Goal: Information Seeking & Learning: Learn about a topic

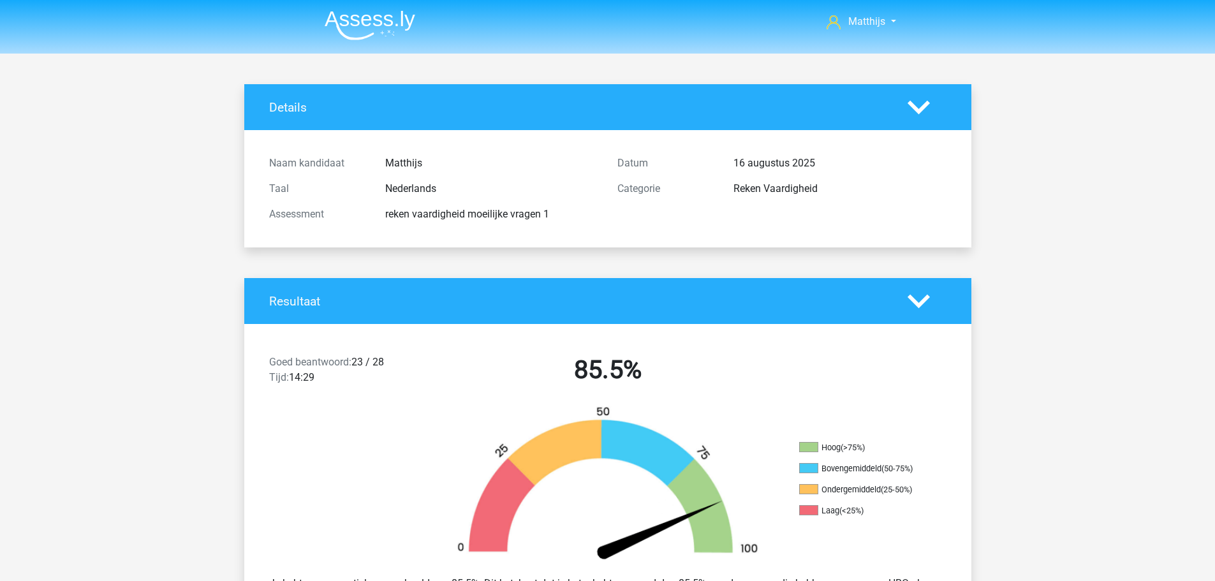
click at [384, 22] on img at bounding box center [370, 25] width 91 height 30
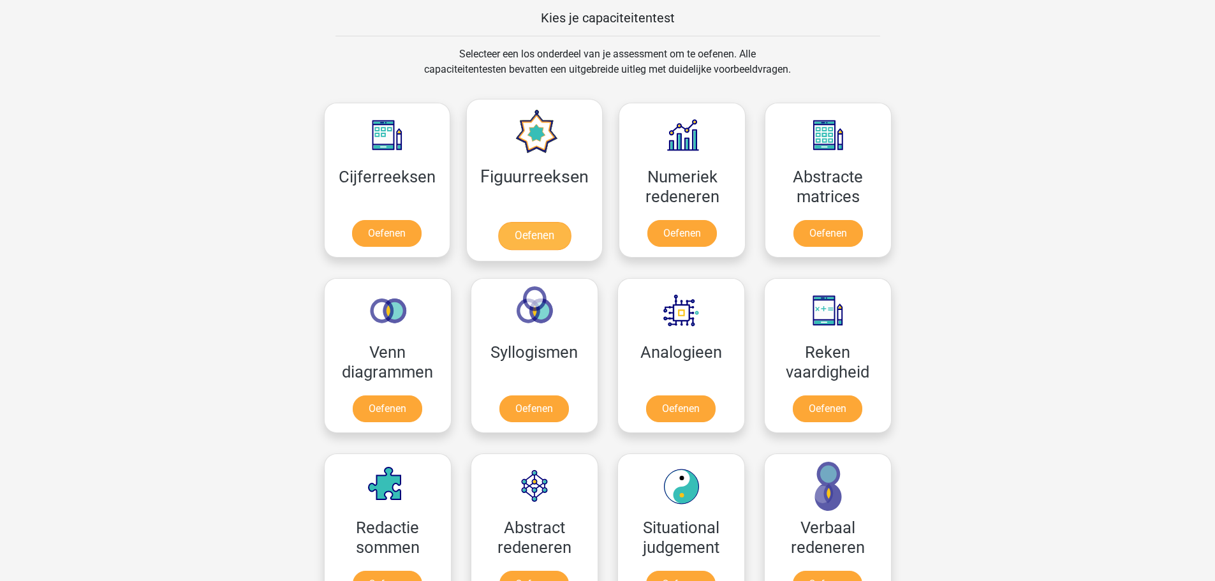
scroll to position [510, 0]
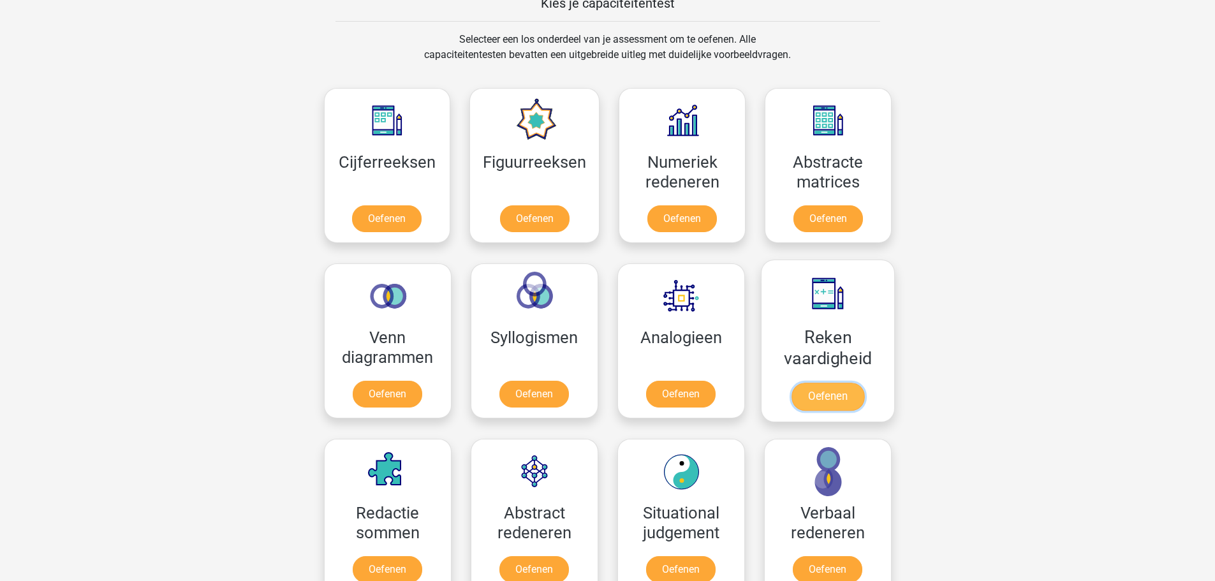
click at [823, 383] on link "Oefenen" at bounding box center [827, 397] width 73 height 28
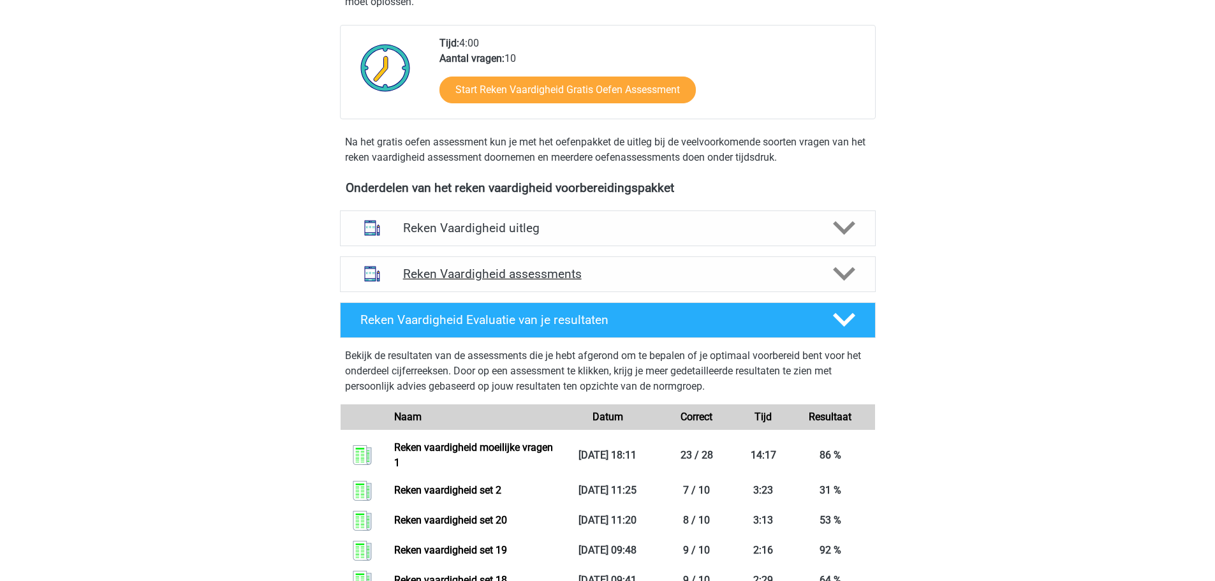
scroll to position [319, 0]
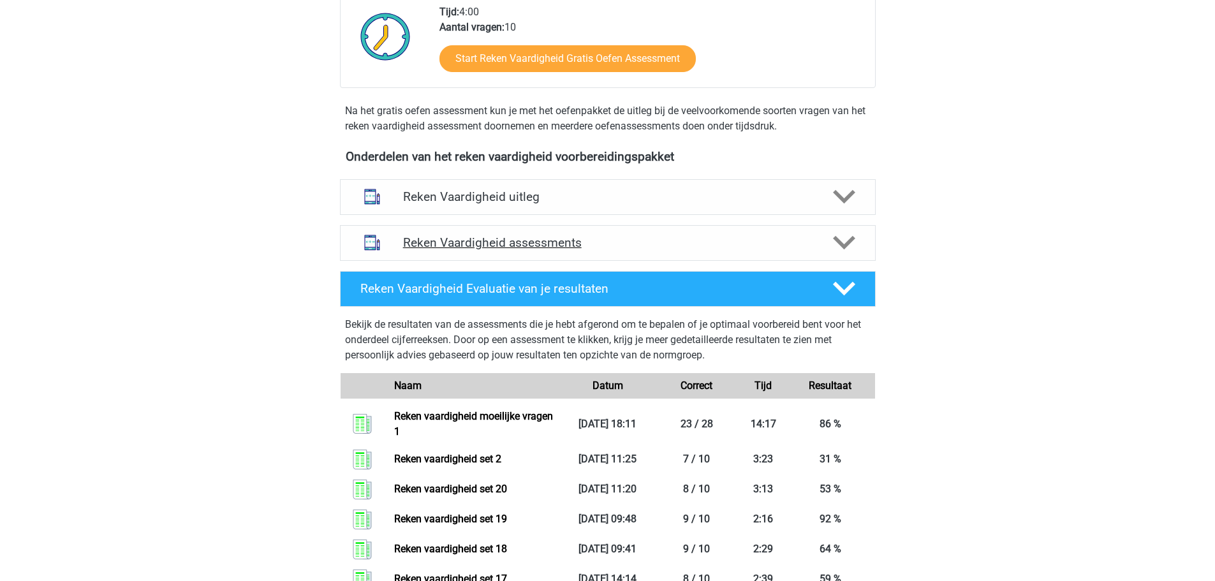
click at [728, 231] on div "Reken Vaardigheid assessments" at bounding box center [608, 243] width 536 height 36
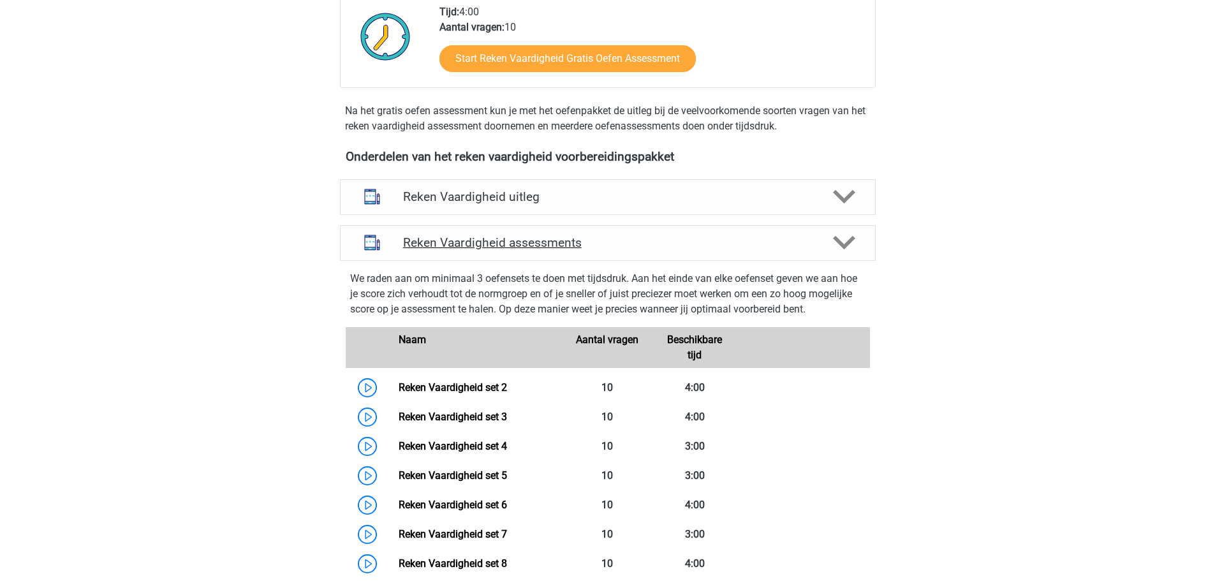
click at [645, 247] on h4 "Reken Vaardigheid assessments" at bounding box center [607, 242] width 409 height 15
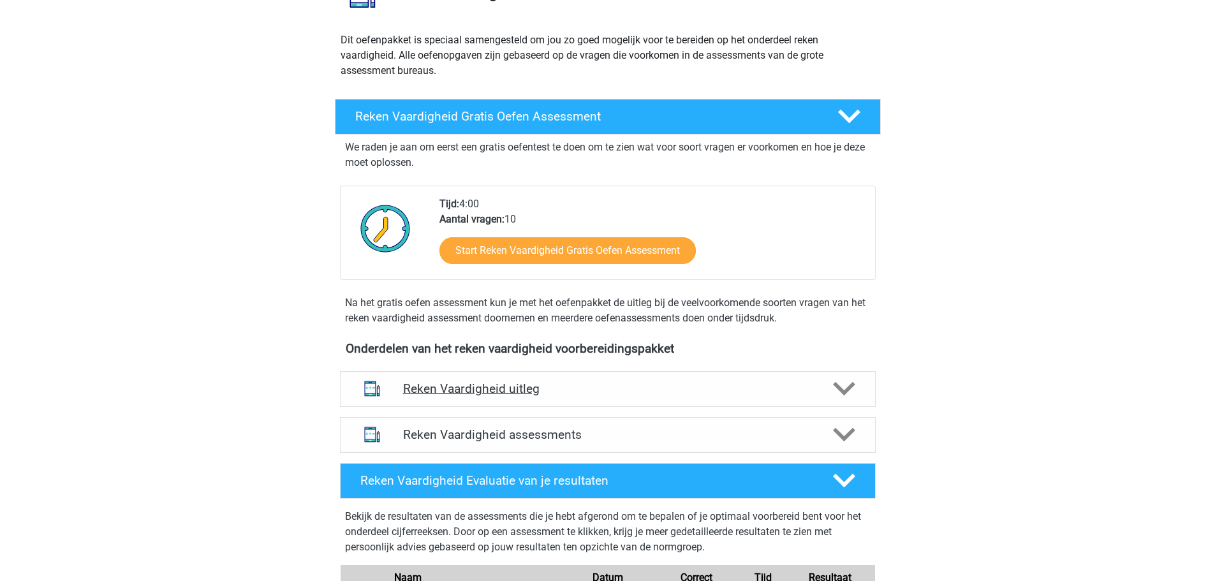
scroll to position [128, 0]
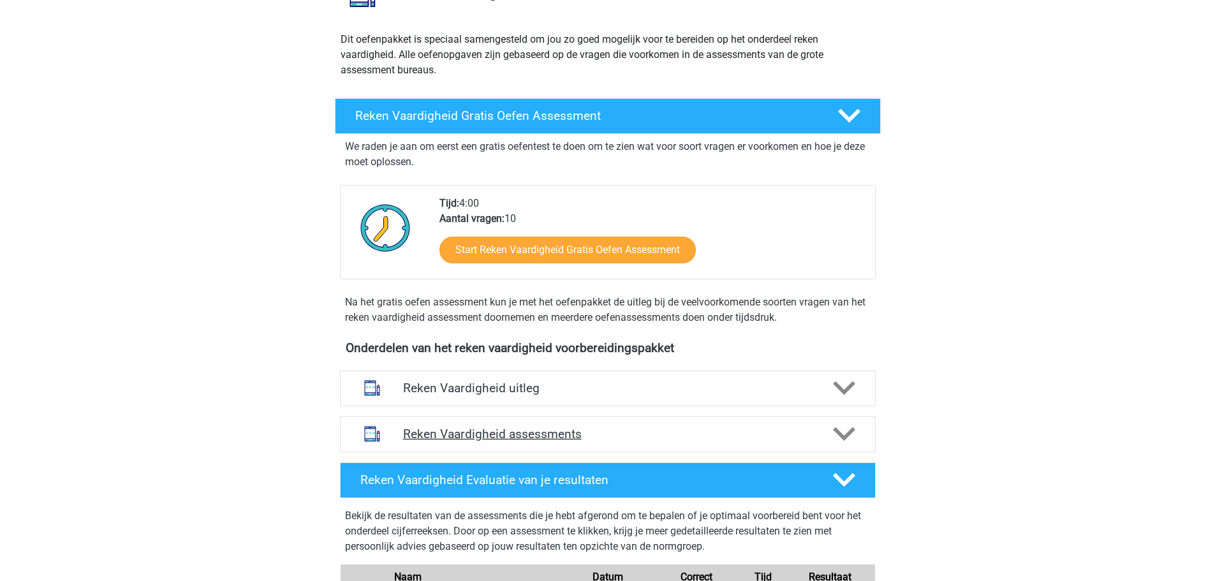
click at [725, 431] on h4 "Reken Vaardigheid assessments" at bounding box center [607, 434] width 409 height 15
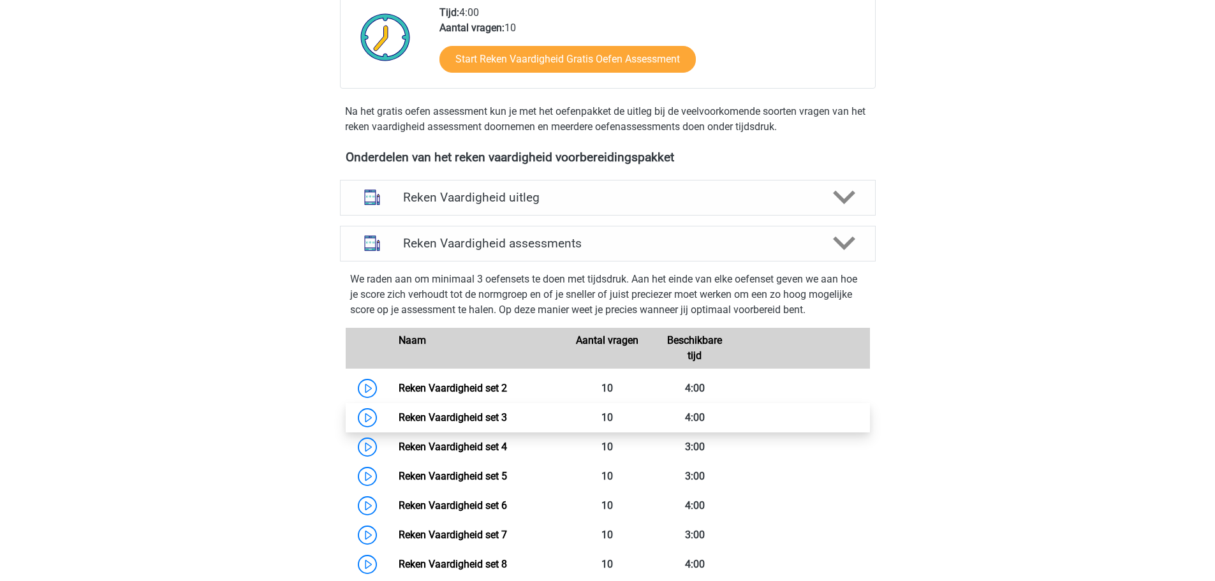
scroll to position [319, 0]
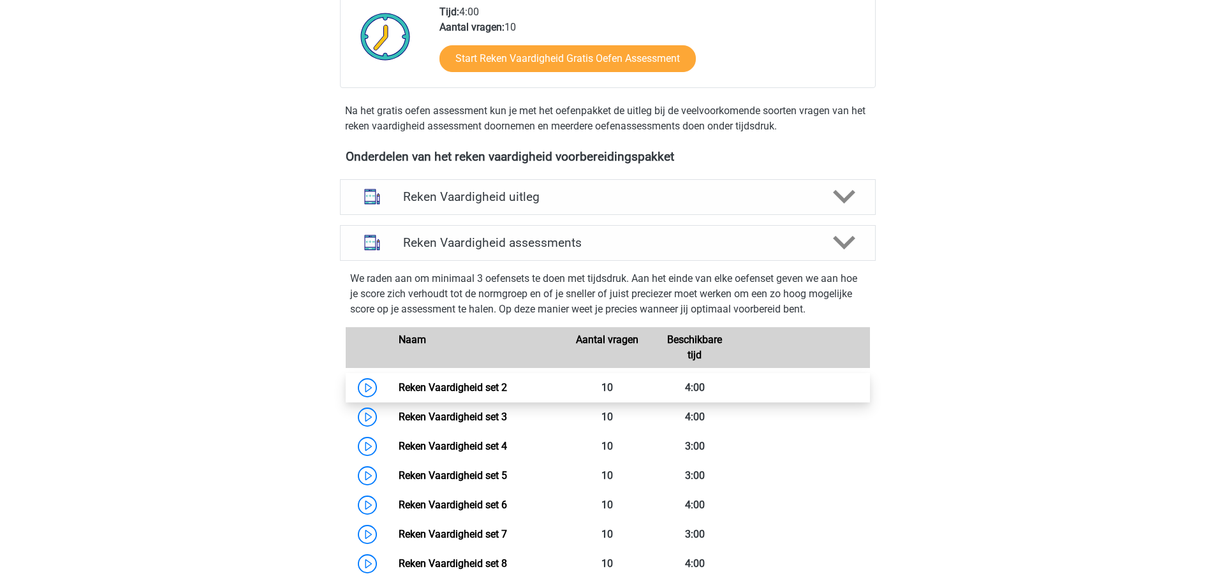
click at [507, 394] on link "Reken Vaardigheid set 2" at bounding box center [453, 387] width 108 height 12
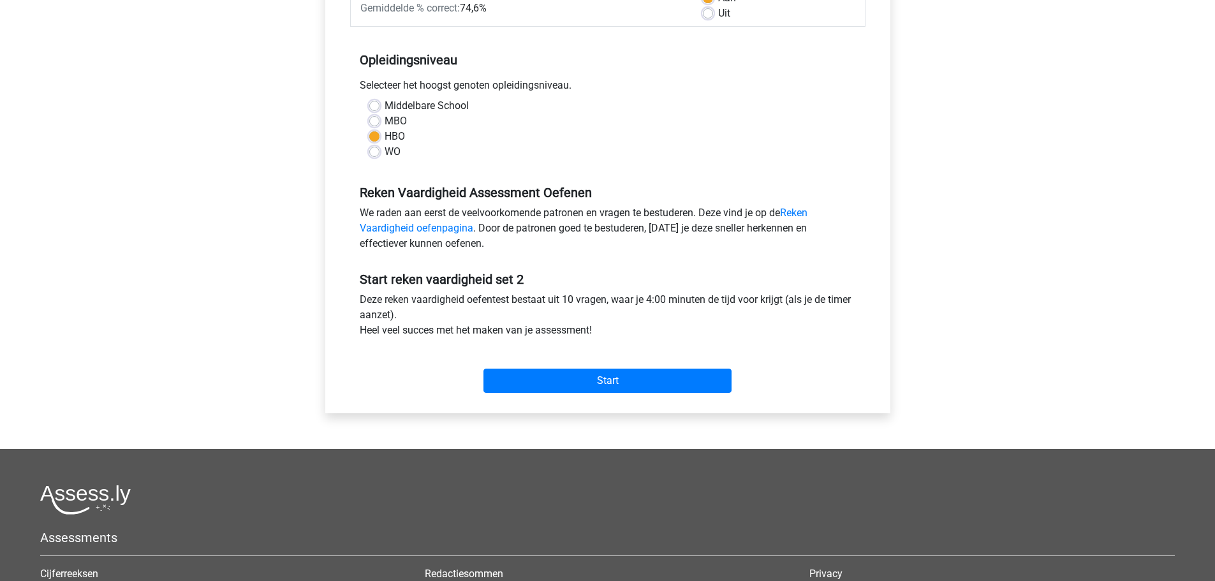
scroll to position [255, 0]
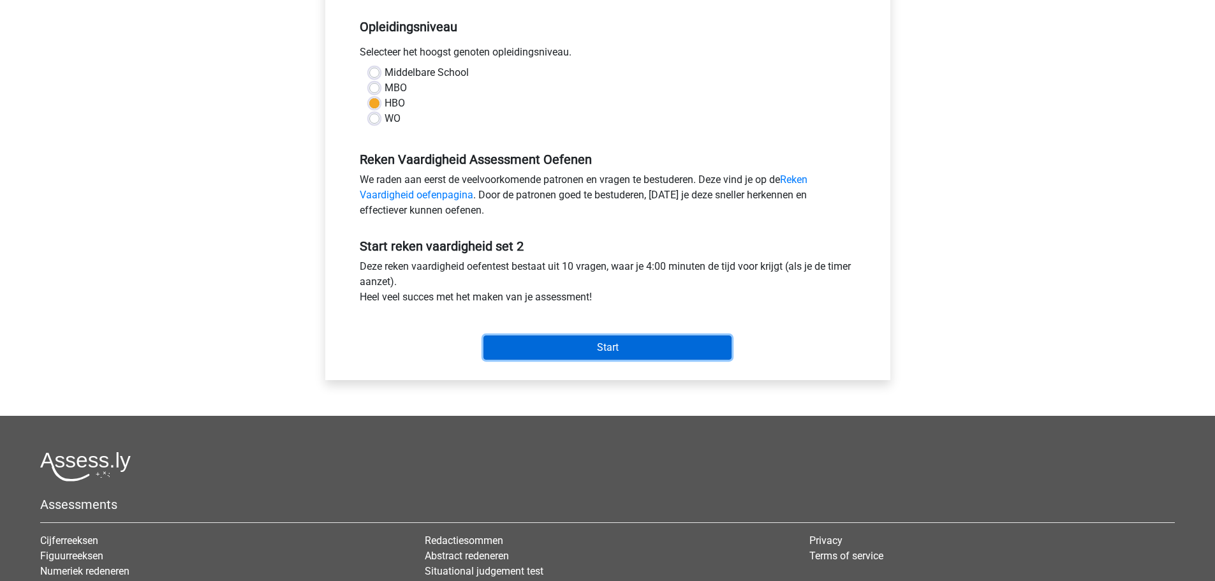
drag, startPoint x: 577, startPoint y: 351, endPoint x: 570, endPoint y: 355, distance: 8.6
click at [573, 352] on input "Start" at bounding box center [607, 347] width 248 height 24
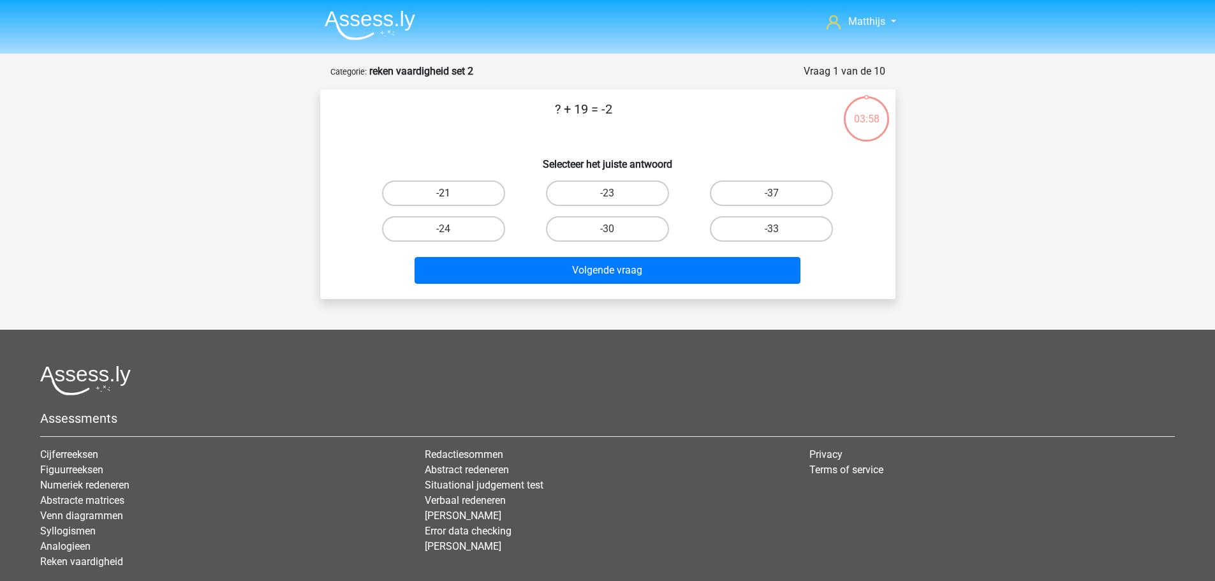
click at [483, 195] on label "-21" at bounding box center [443, 194] width 123 height 26
click at [452, 195] on input "-21" at bounding box center [447, 197] width 8 height 8
radio input "true"
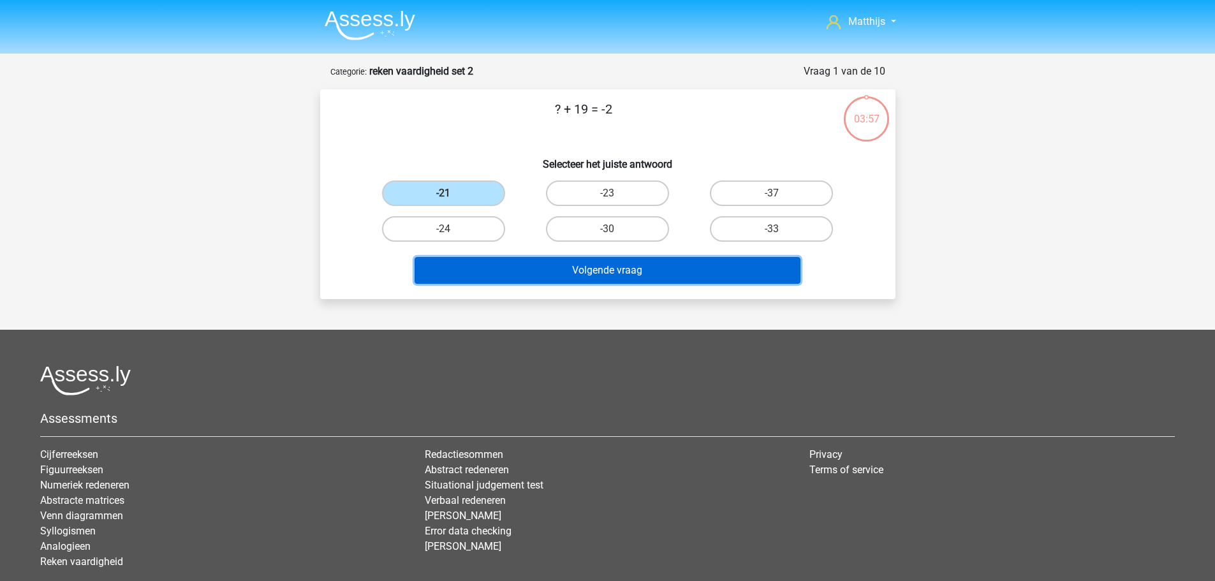
click at [621, 264] on button "Volgende vraag" at bounding box center [608, 270] width 386 height 27
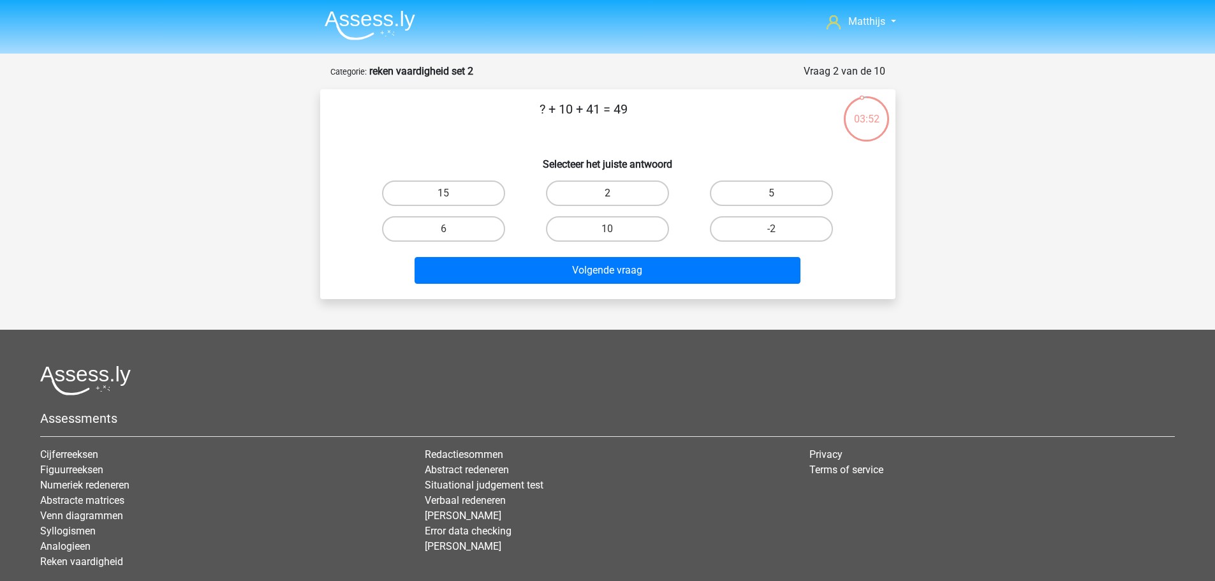
click at [603, 203] on label "2" at bounding box center [607, 194] width 123 height 26
click at [607, 202] on input "2" at bounding box center [611, 197] width 8 height 8
radio input "true"
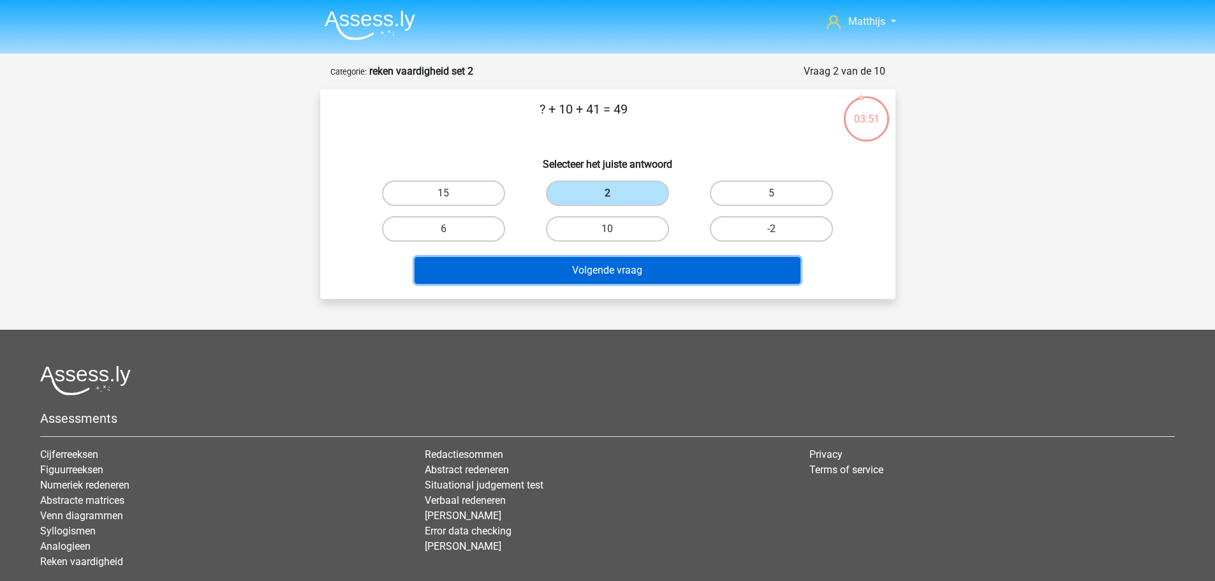
click at [670, 260] on button "Volgende vraag" at bounding box center [608, 270] width 386 height 27
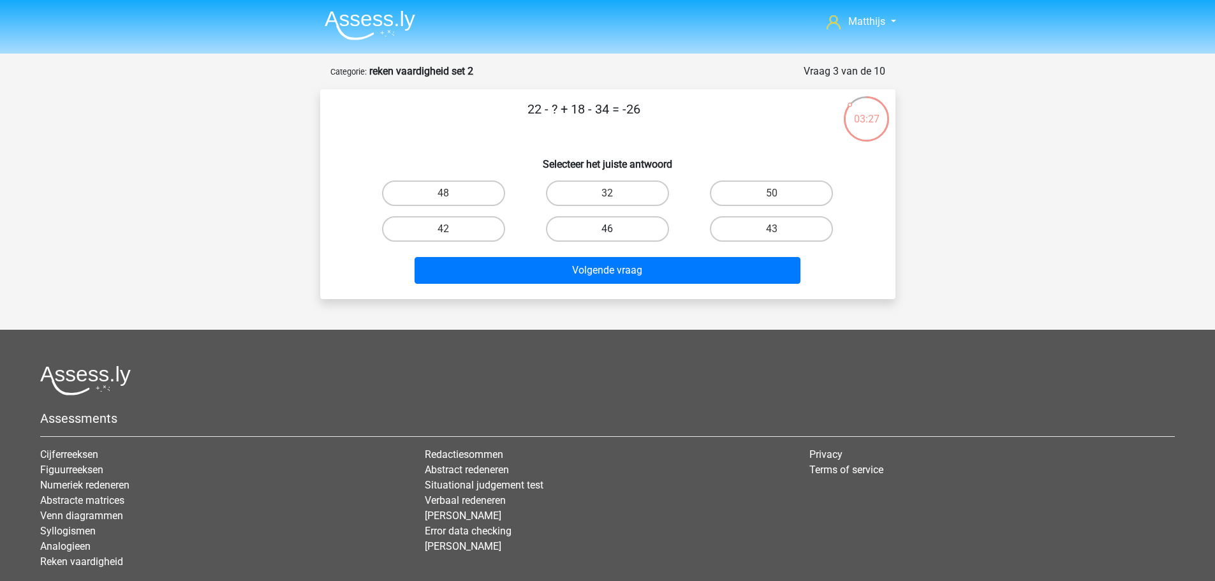
click at [600, 230] on label "46" at bounding box center [607, 229] width 123 height 26
click at [607, 230] on input "46" at bounding box center [611, 233] width 8 height 8
radio input "true"
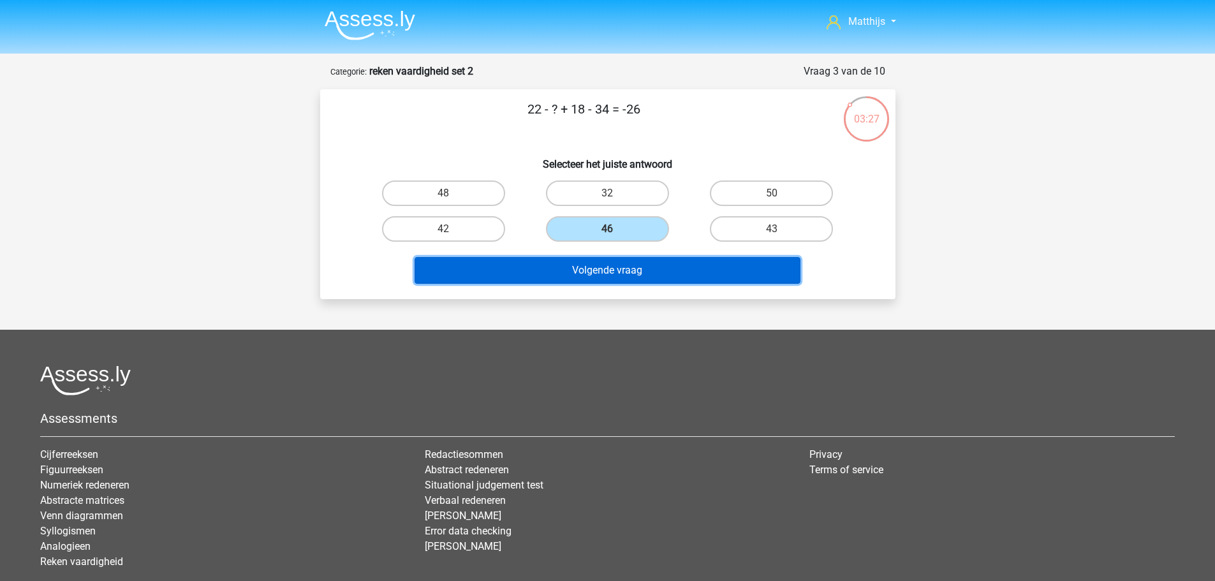
click at [670, 277] on button "Volgende vraag" at bounding box center [608, 270] width 386 height 27
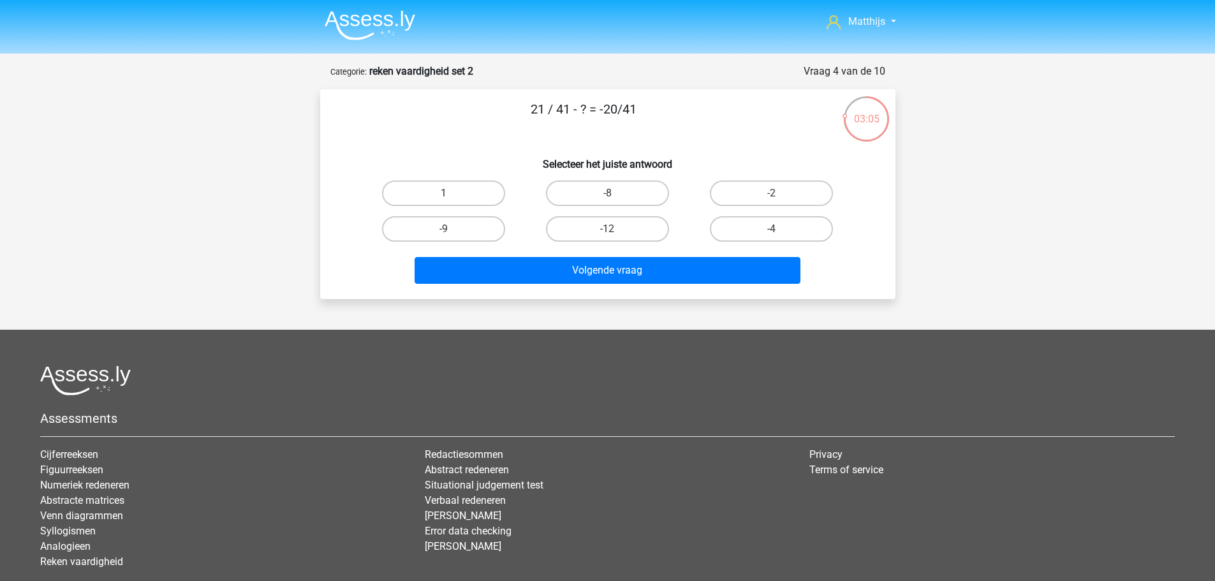
click at [439, 193] on label "1" at bounding box center [443, 194] width 123 height 26
click at [443, 193] on input "1" at bounding box center [447, 197] width 8 height 8
radio input "true"
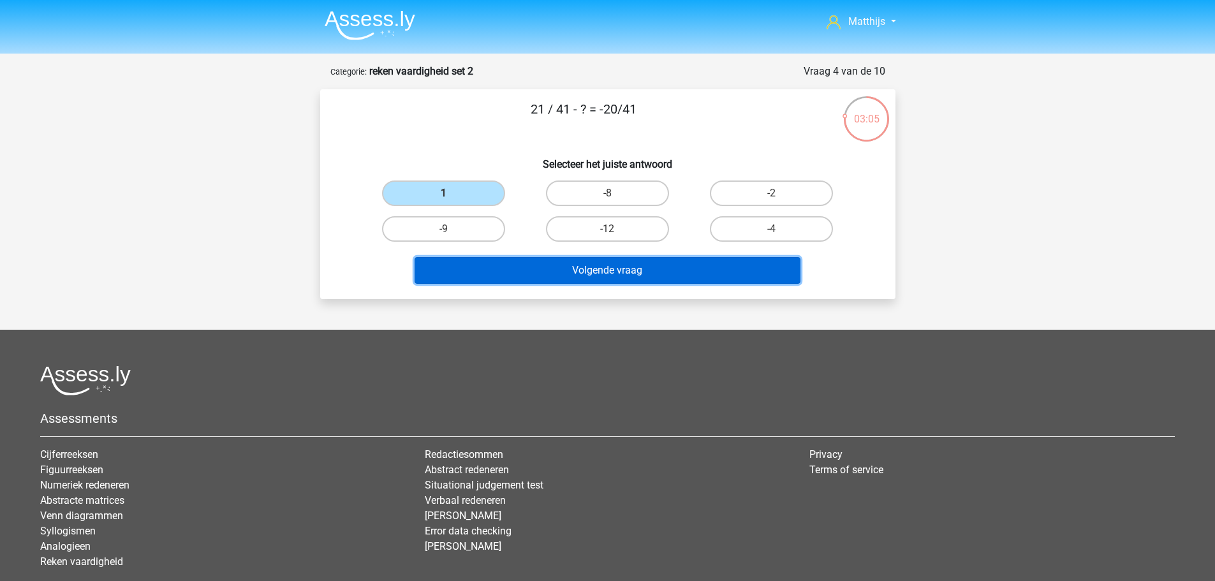
click at [591, 279] on button "Volgende vraag" at bounding box center [608, 270] width 386 height 27
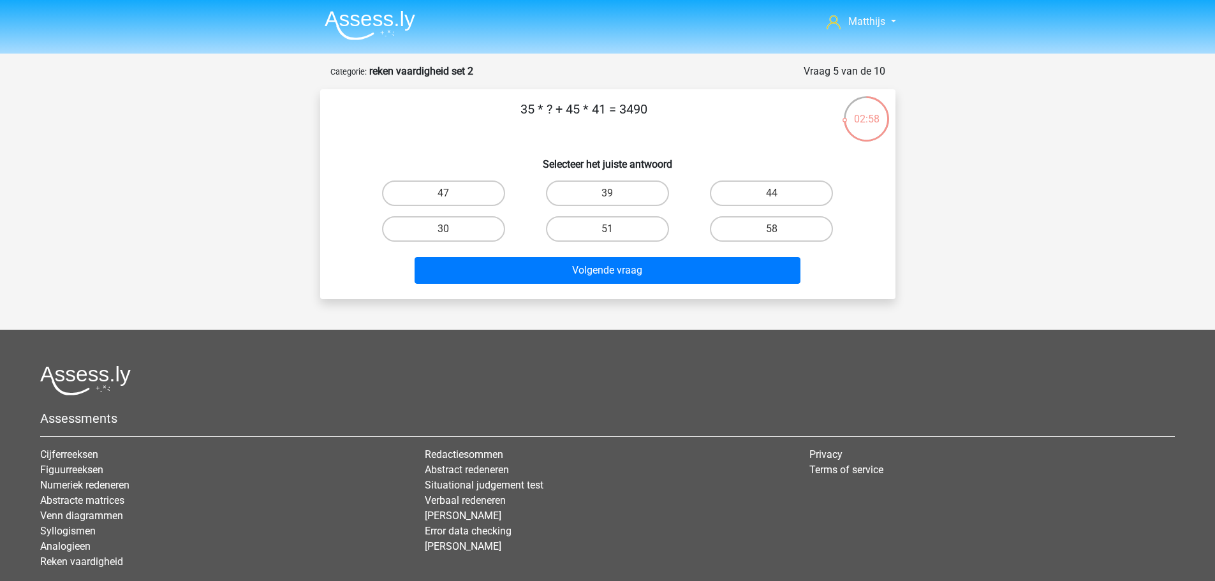
click at [373, 34] on img at bounding box center [370, 25] width 91 height 30
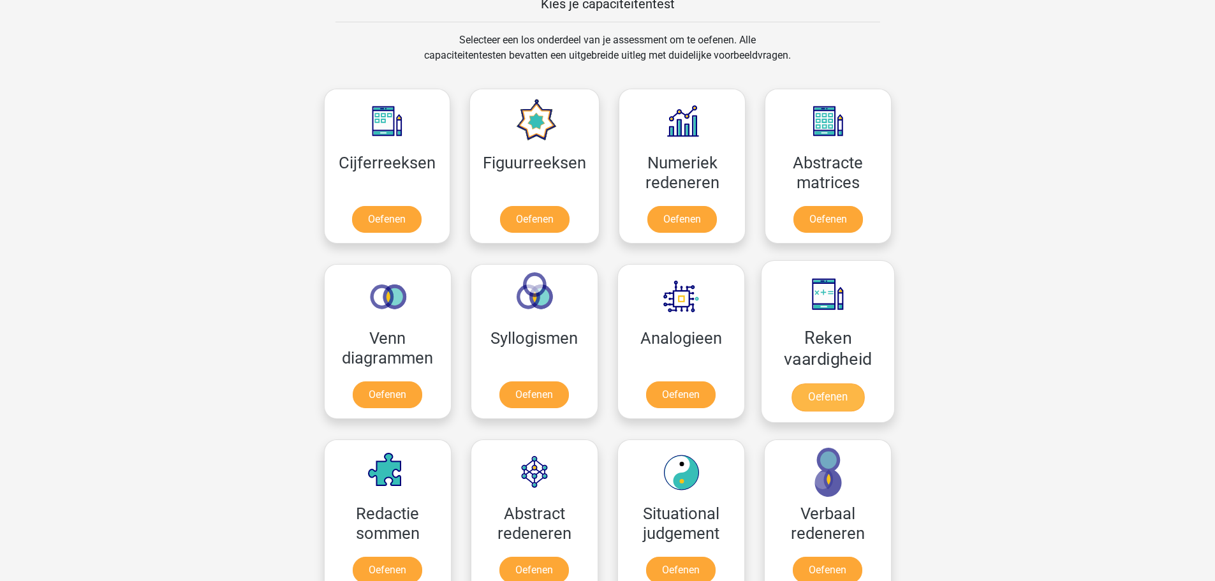
scroll to position [510, 0]
click at [854, 383] on link "Oefenen" at bounding box center [827, 397] width 73 height 28
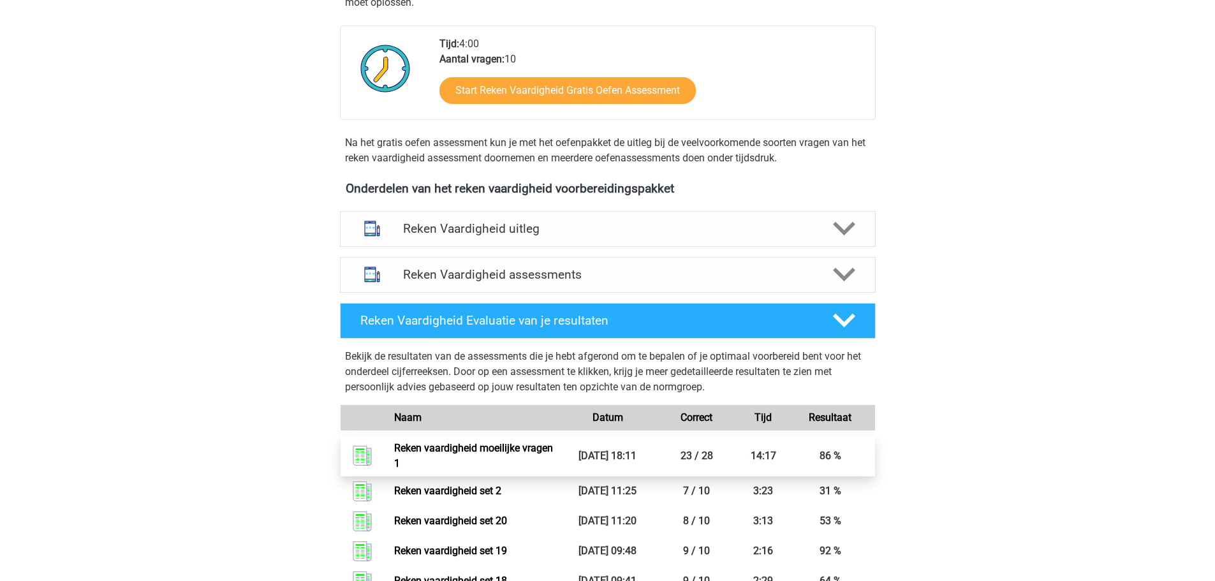
scroll to position [383, 0]
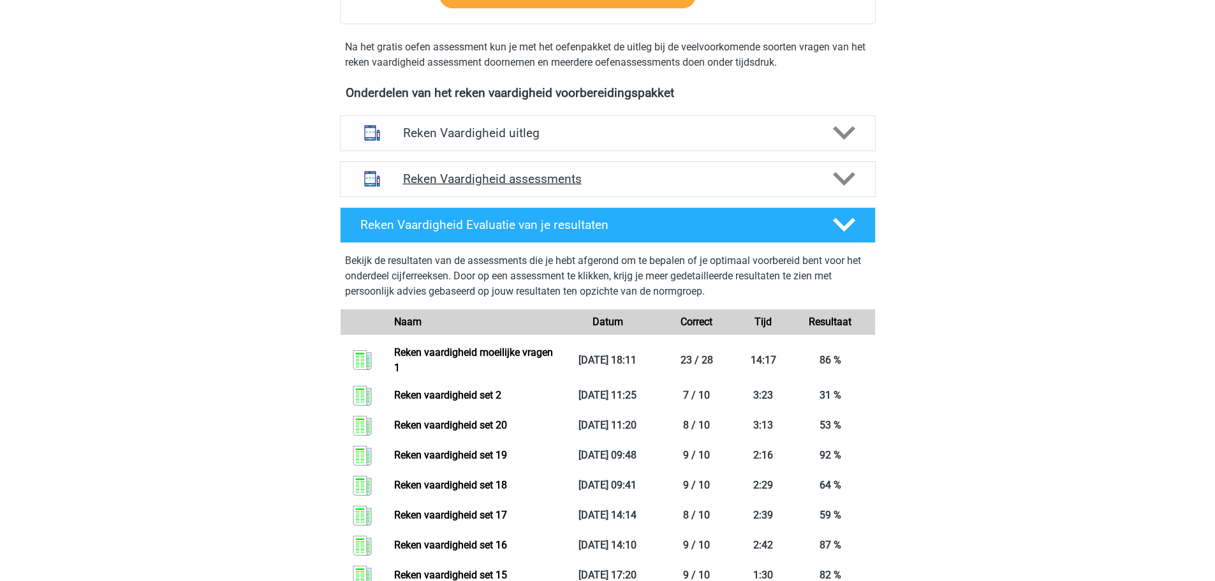
click at [632, 186] on h4 "Reken Vaardigheid assessments" at bounding box center [607, 179] width 409 height 15
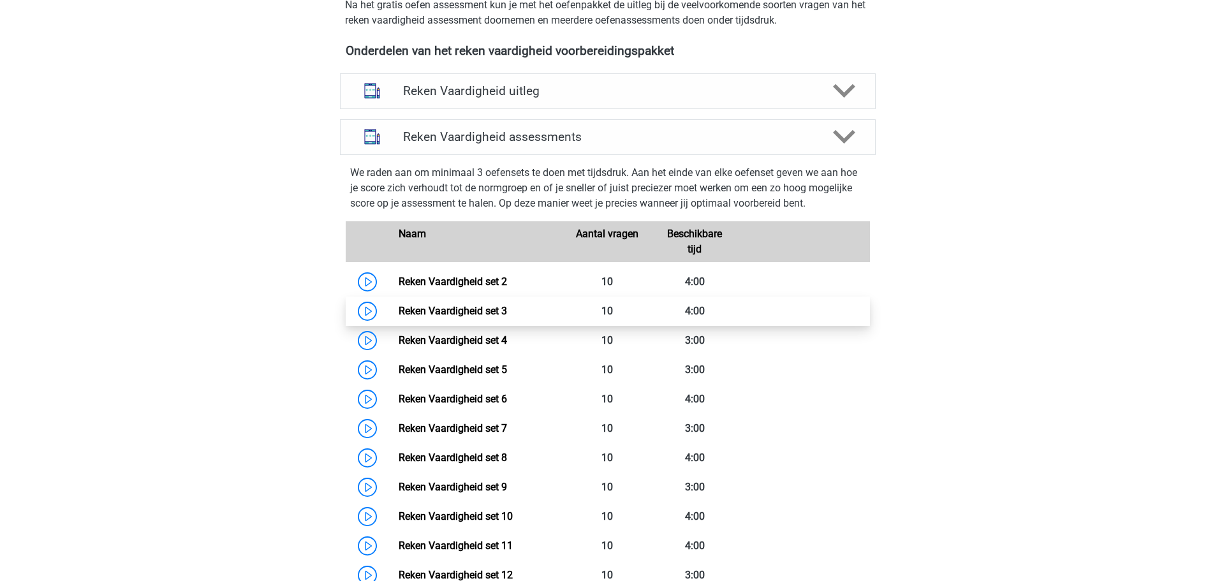
scroll to position [446, 0]
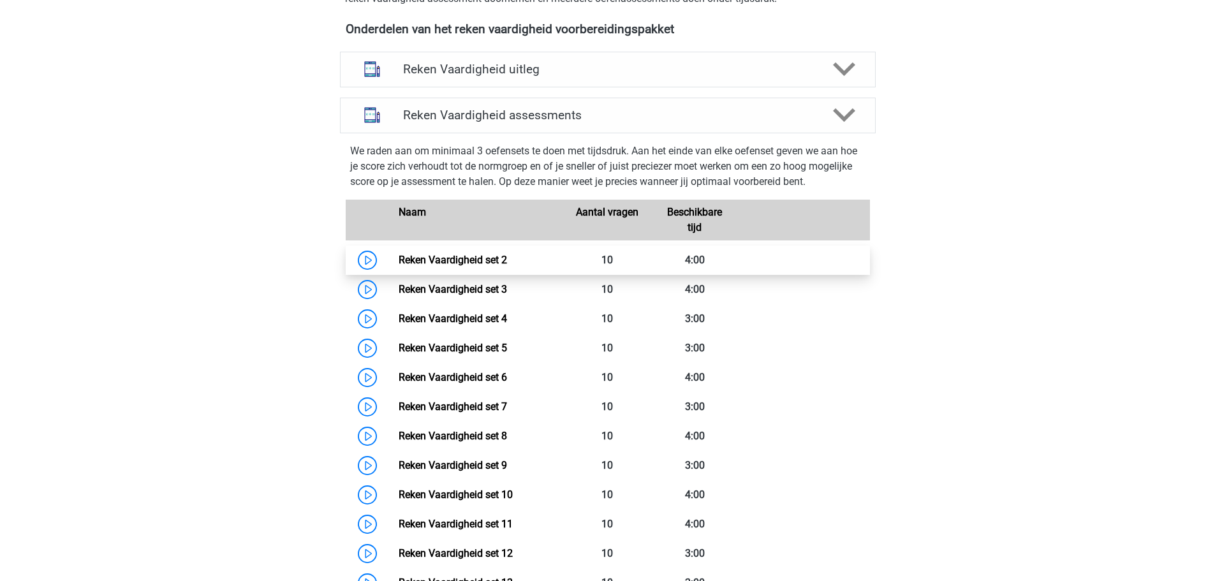
click at [507, 266] on link "Reken Vaardigheid set 2" at bounding box center [453, 260] width 108 height 12
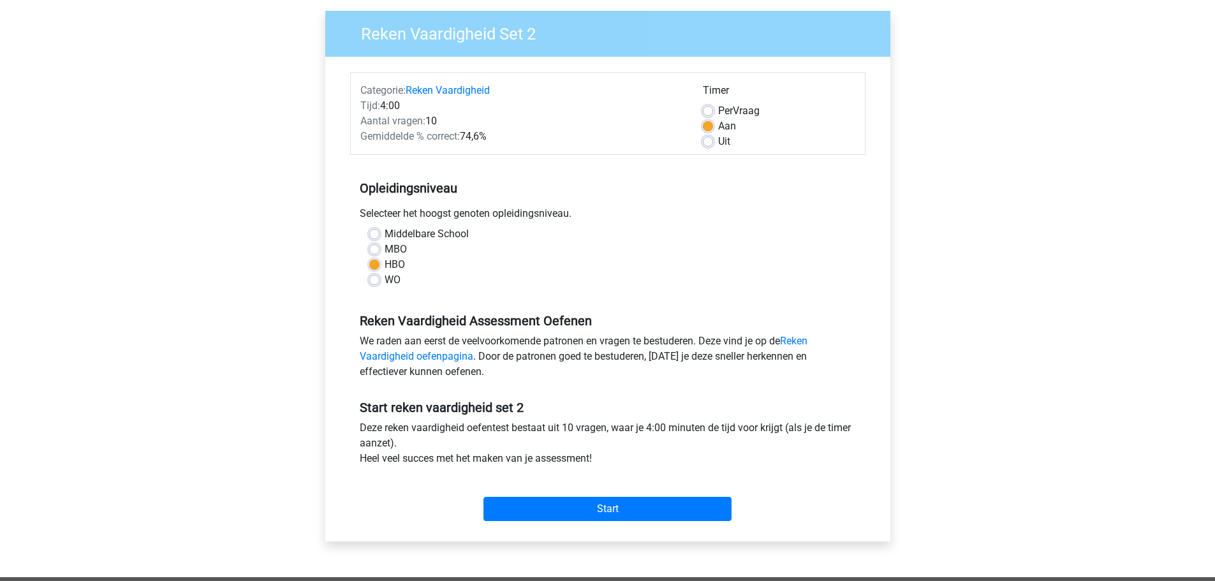
scroll to position [191, 0]
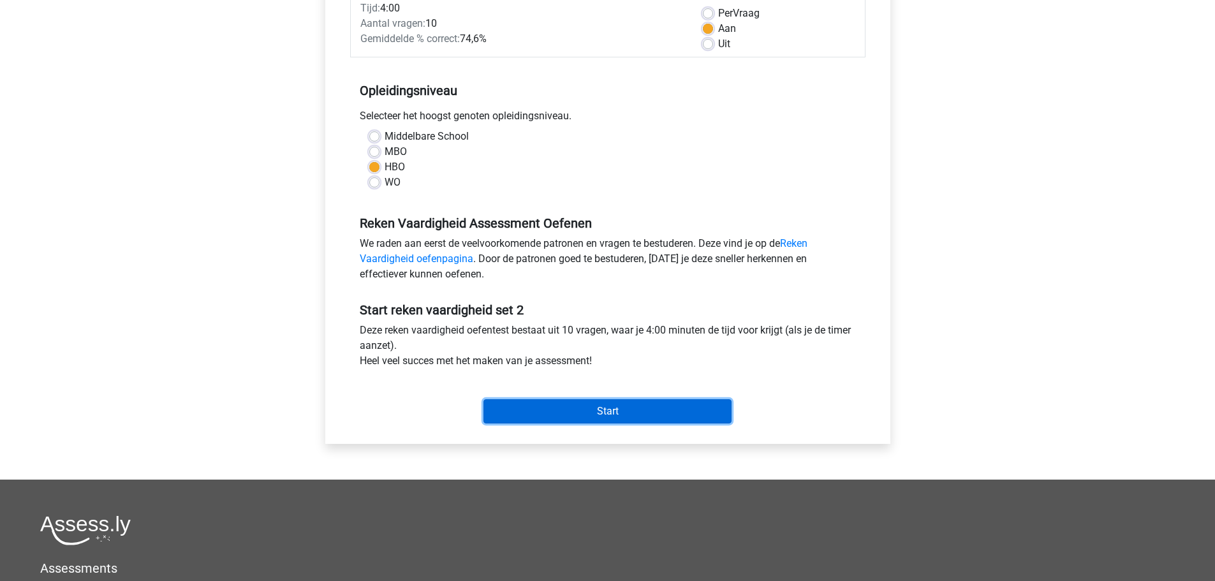
click at [652, 418] on input "Start" at bounding box center [607, 411] width 248 height 24
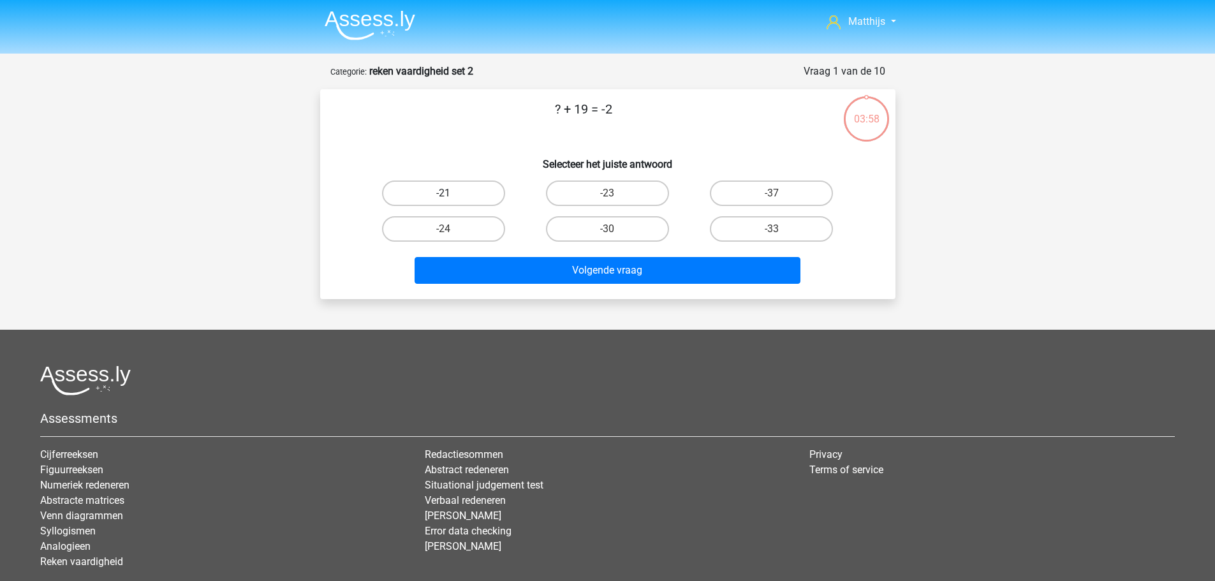
click at [489, 195] on label "-21" at bounding box center [443, 194] width 123 height 26
click at [452, 195] on input "-21" at bounding box center [447, 197] width 8 height 8
radio input "true"
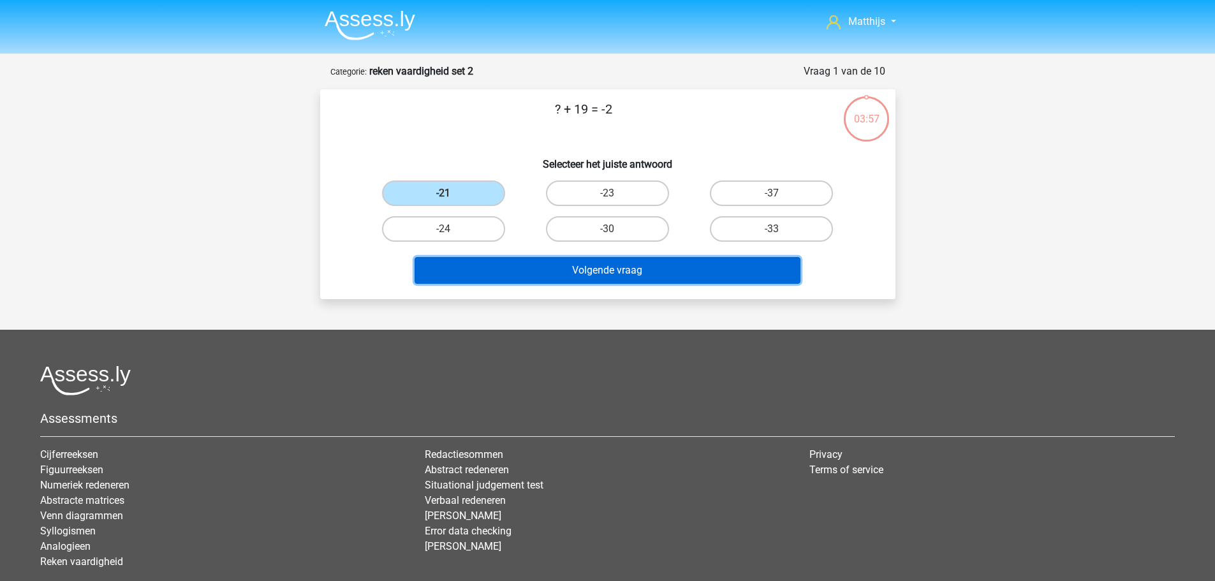
click at [630, 265] on button "Volgende vraag" at bounding box center [608, 270] width 386 height 27
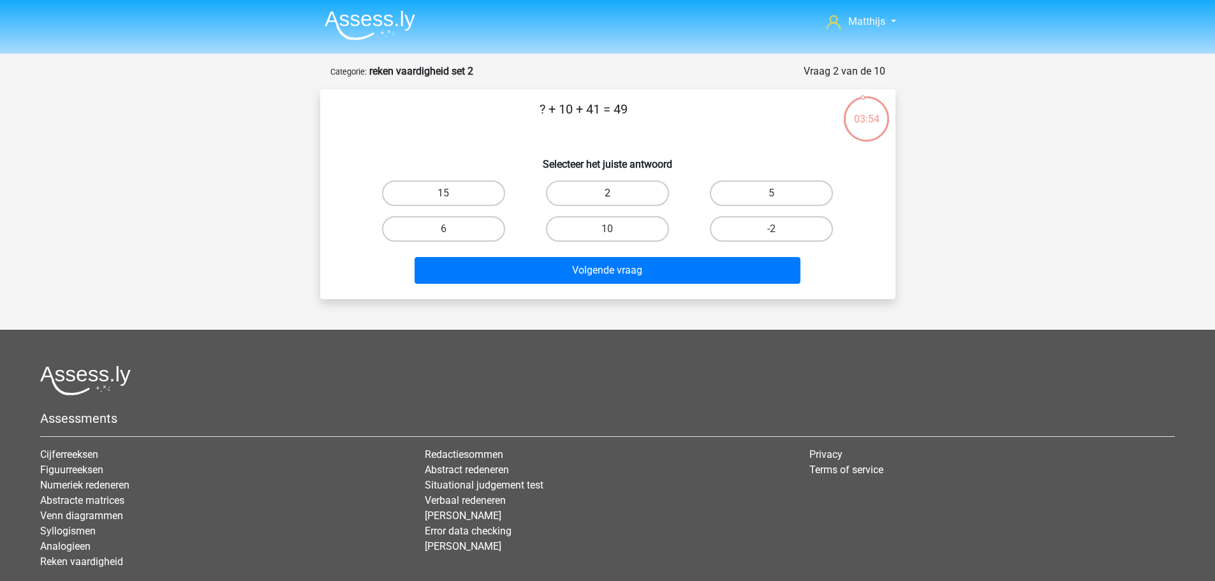
click at [598, 186] on label "2" at bounding box center [607, 194] width 123 height 26
click at [607, 193] on input "2" at bounding box center [611, 197] width 8 height 8
radio input "true"
click at [766, 234] on label "-2" at bounding box center [771, 229] width 123 height 26
click at [772, 234] on input "-2" at bounding box center [776, 233] width 8 height 8
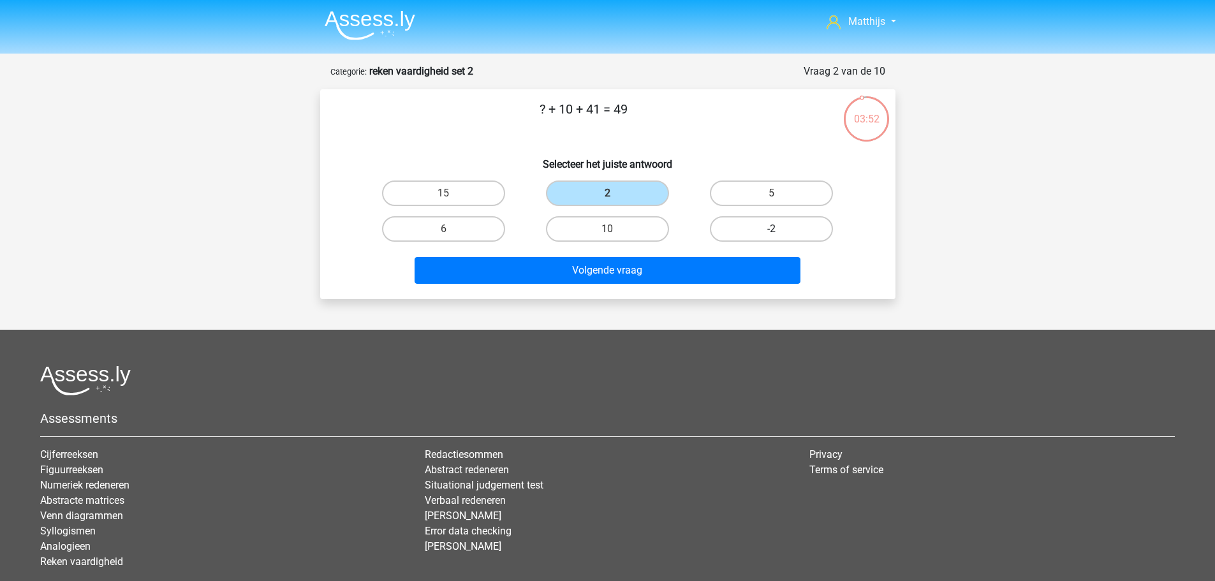
radio input "true"
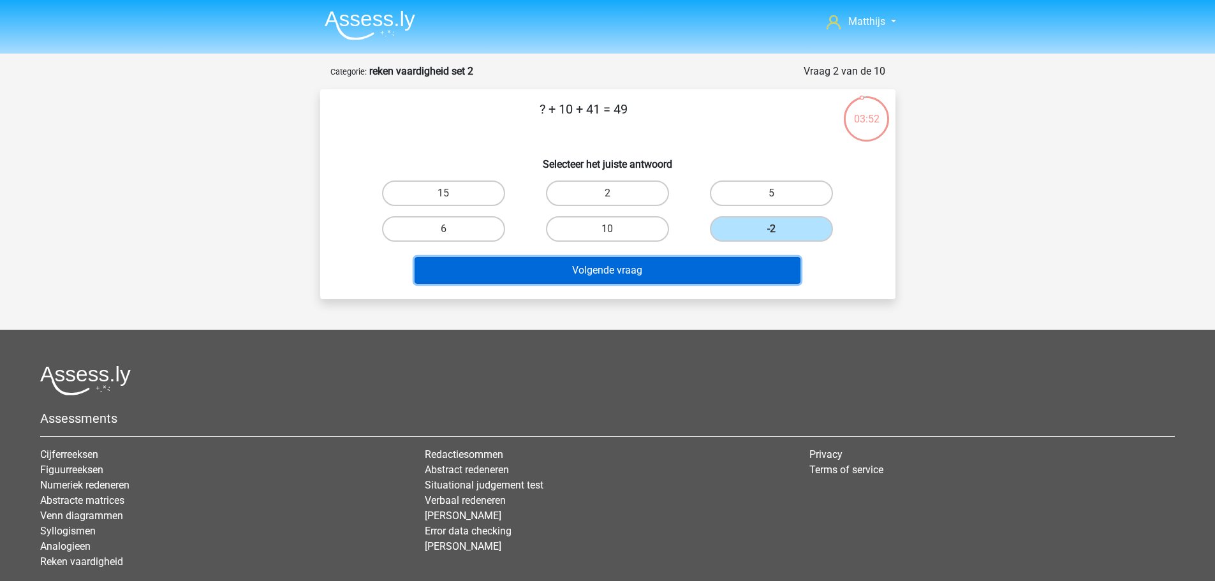
click at [659, 278] on button "Volgende vraag" at bounding box center [608, 270] width 386 height 27
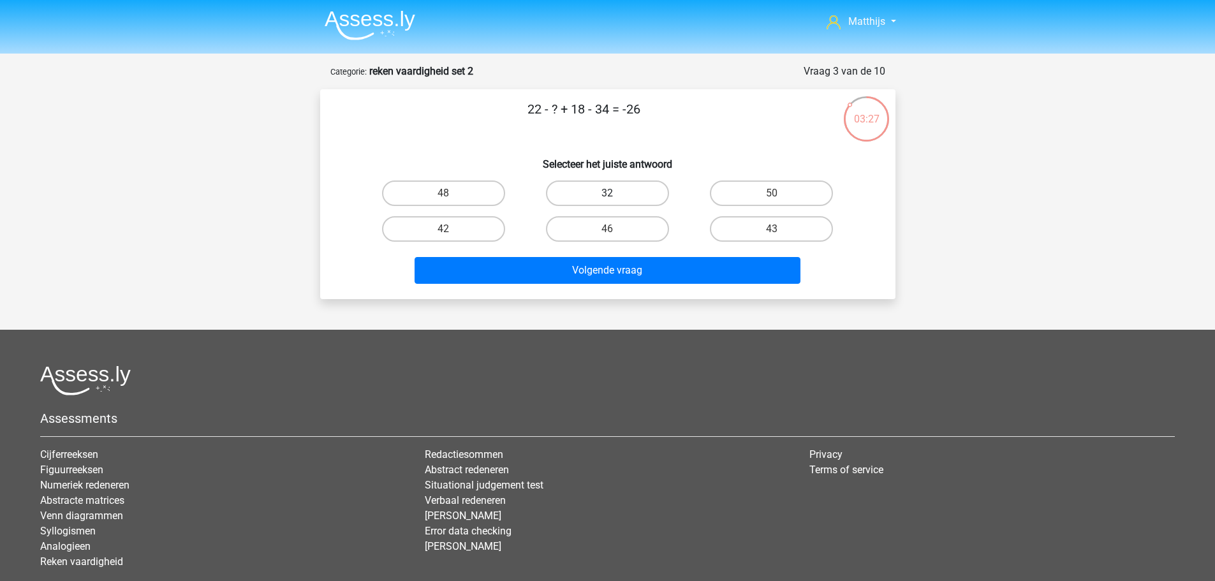
drag, startPoint x: 642, startPoint y: 191, endPoint x: 649, endPoint y: 226, distance: 35.7
click at [642, 192] on label "32" at bounding box center [607, 194] width 123 height 26
click at [615, 193] on input "32" at bounding box center [611, 197] width 8 height 8
radio input "true"
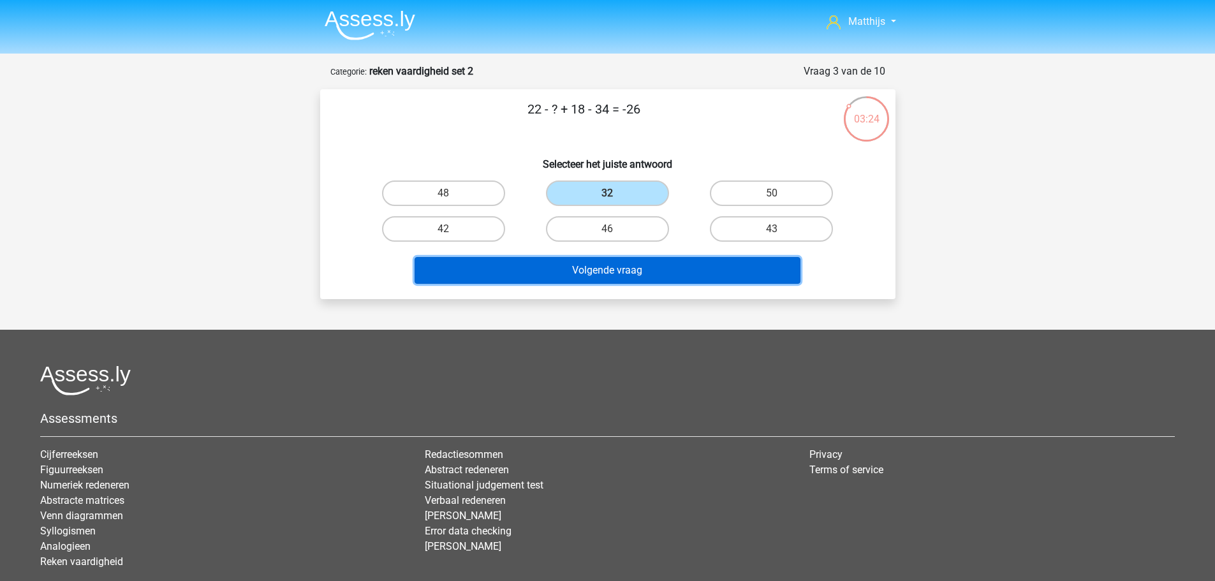
click at [675, 277] on button "Volgende vraag" at bounding box center [608, 270] width 386 height 27
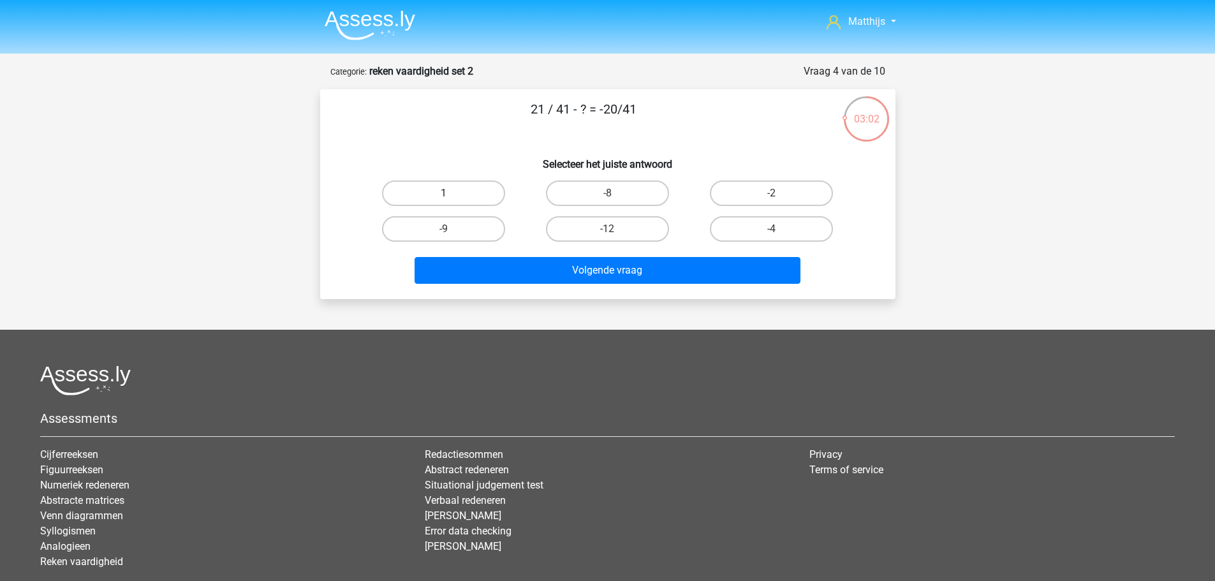
click at [473, 191] on label "1" at bounding box center [443, 194] width 123 height 26
click at [452, 193] on input "1" at bounding box center [447, 197] width 8 height 8
radio input "true"
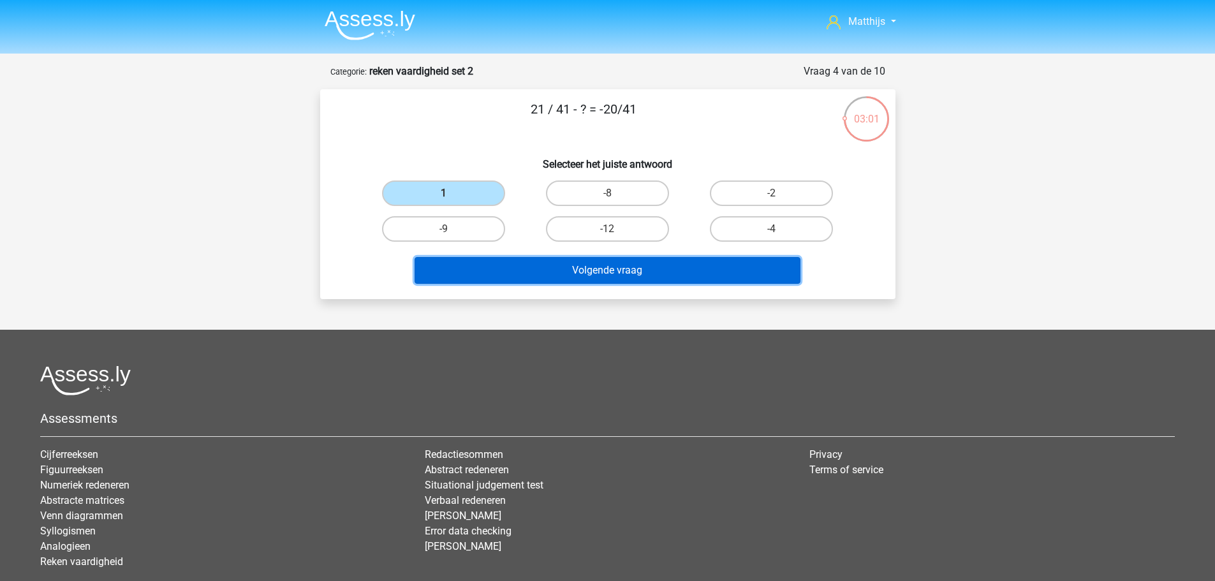
click at [680, 276] on button "Volgende vraag" at bounding box center [608, 270] width 386 height 27
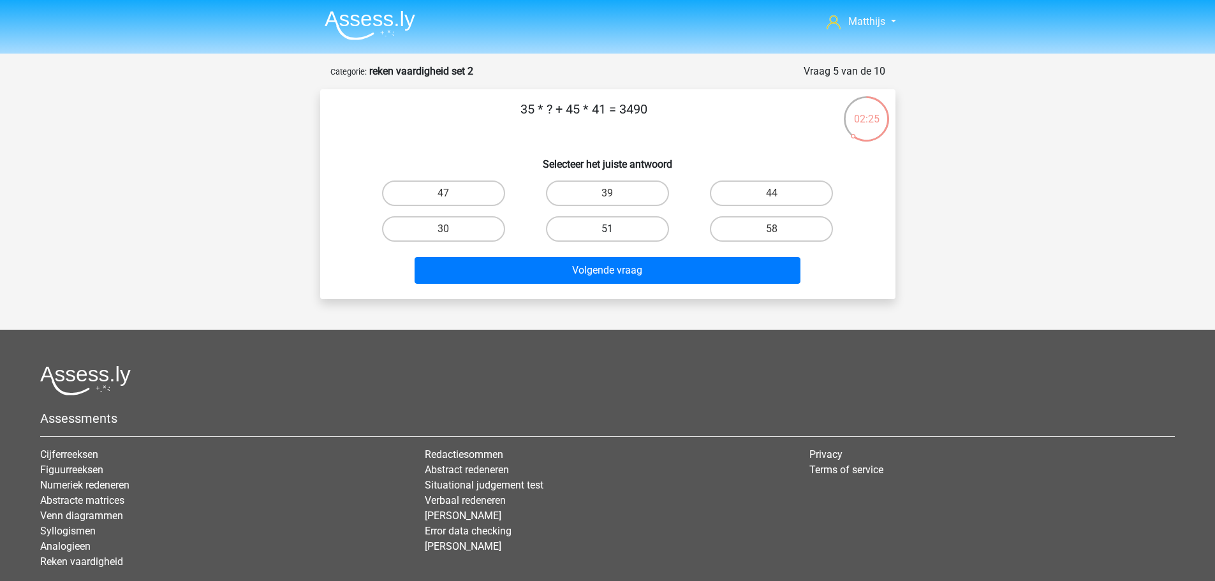
click at [616, 223] on label "51" at bounding box center [607, 229] width 123 height 26
click at [615, 229] on input "51" at bounding box center [611, 233] width 8 height 8
radio input "true"
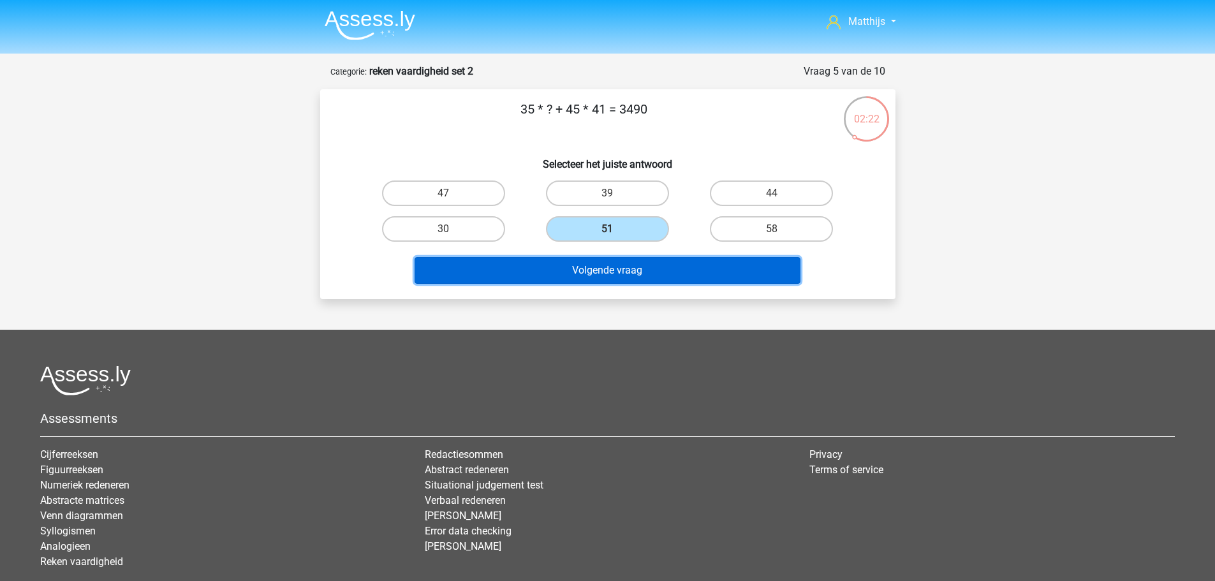
click at [702, 273] on button "Volgende vraag" at bounding box center [608, 270] width 386 height 27
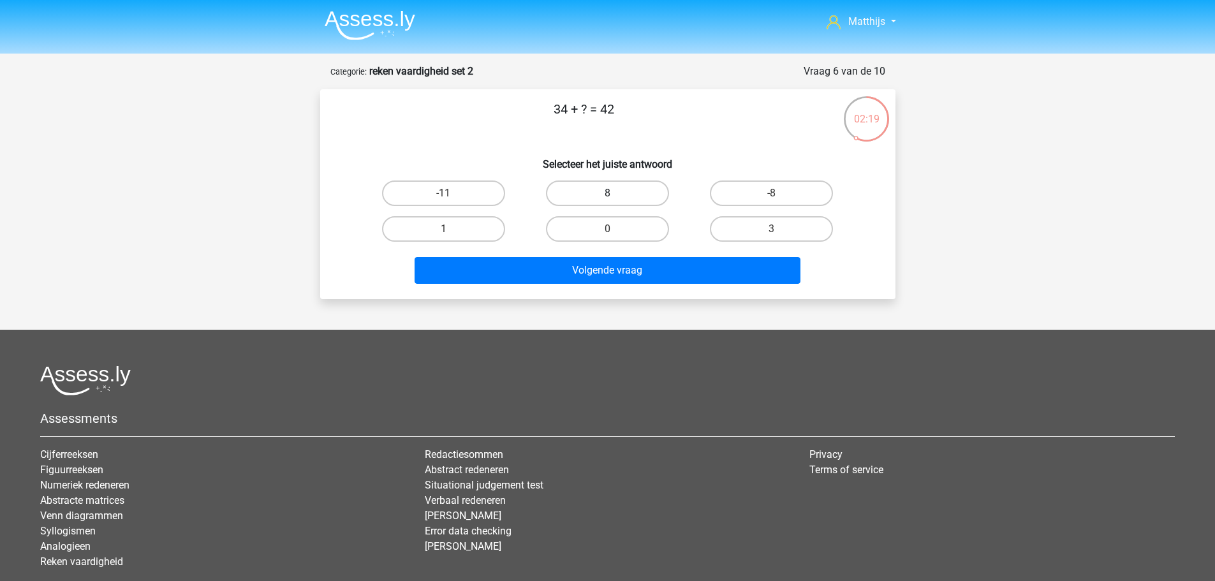
drag, startPoint x: 620, startPoint y: 206, endPoint x: 619, endPoint y: 200, distance: 6.5
click at [619, 200] on label "8" at bounding box center [607, 194] width 123 height 26
click at [615, 200] on input "8" at bounding box center [611, 197] width 8 height 8
radio input "true"
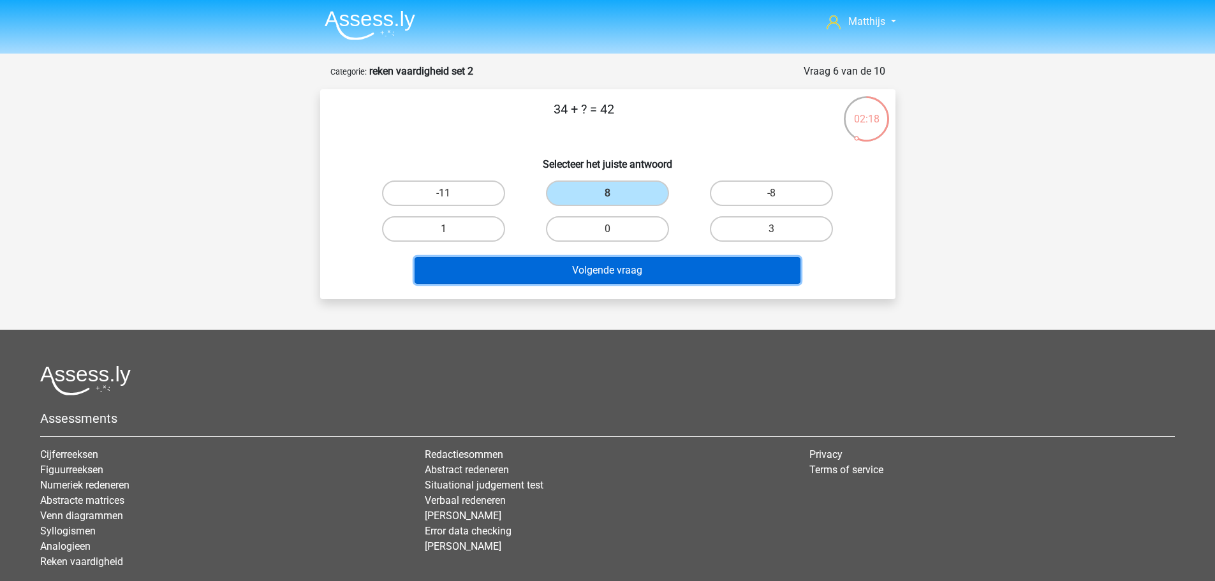
drag, startPoint x: 645, startPoint y: 276, endPoint x: 644, endPoint y: 283, distance: 7.1
click at [644, 274] on button "Volgende vraag" at bounding box center [608, 270] width 386 height 27
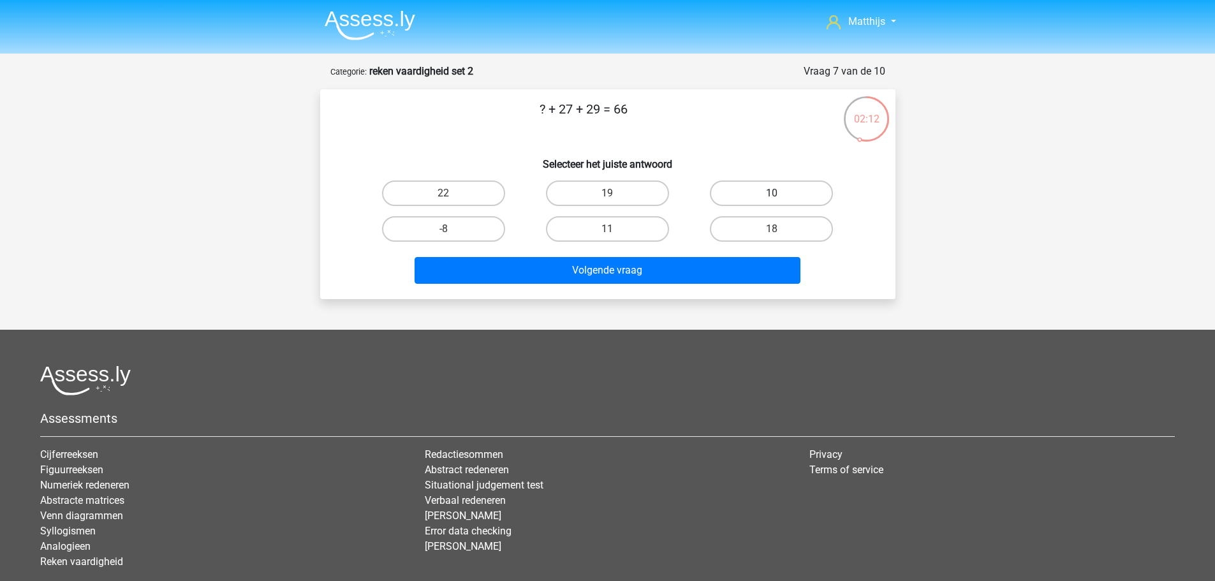
drag, startPoint x: 767, startPoint y: 181, endPoint x: 766, endPoint y: 191, distance: 10.2
click at [767, 182] on label "10" at bounding box center [771, 194] width 123 height 26
click at [772, 193] on input "10" at bounding box center [776, 197] width 8 height 8
radio input "true"
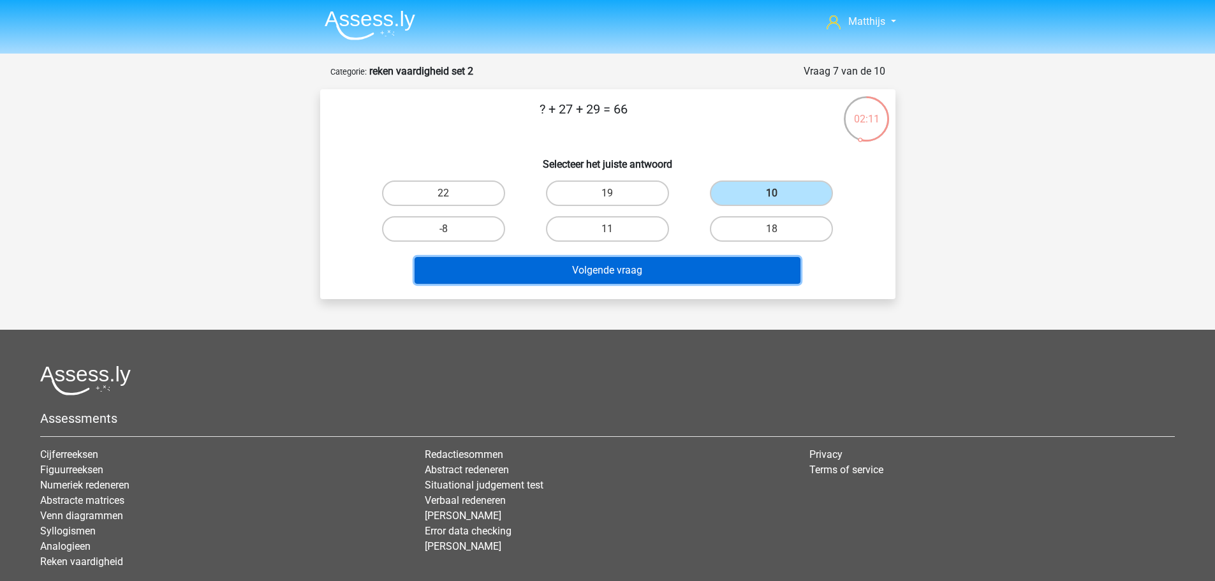
drag, startPoint x: 647, startPoint y: 267, endPoint x: 649, endPoint y: 274, distance: 7.1
click at [648, 267] on button "Volgende vraag" at bounding box center [608, 270] width 386 height 27
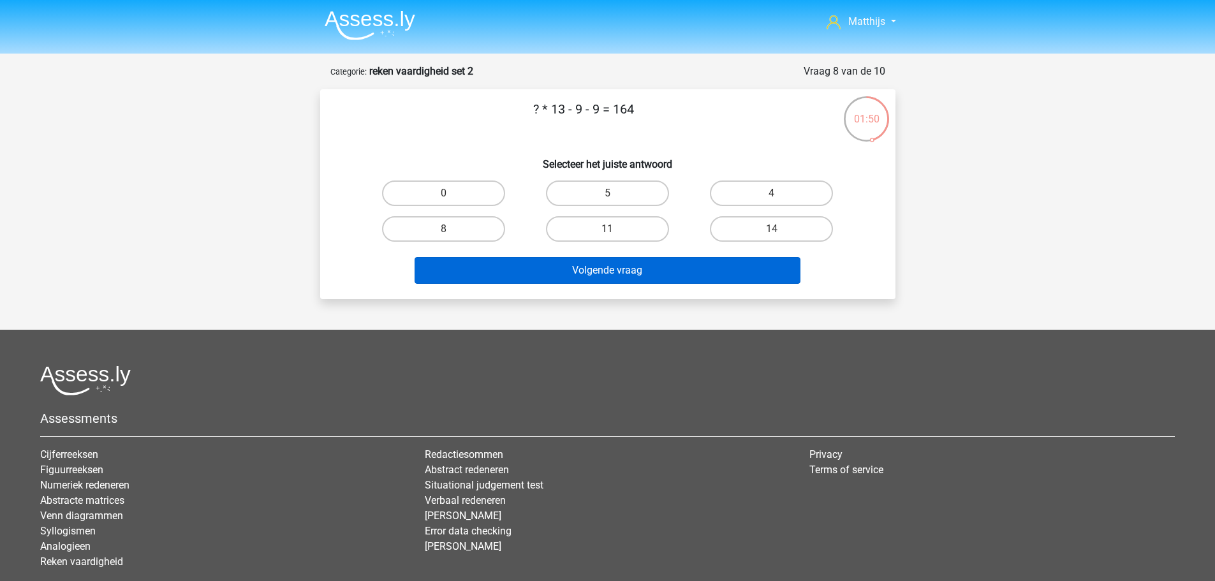
drag, startPoint x: 810, startPoint y: 239, endPoint x: 732, endPoint y: 261, distance: 81.6
click at [806, 239] on label "14" at bounding box center [771, 229] width 123 height 26
click at [780, 237] on input "14" at bounding box center [776, 233] width 8 height 8
radio input "true"
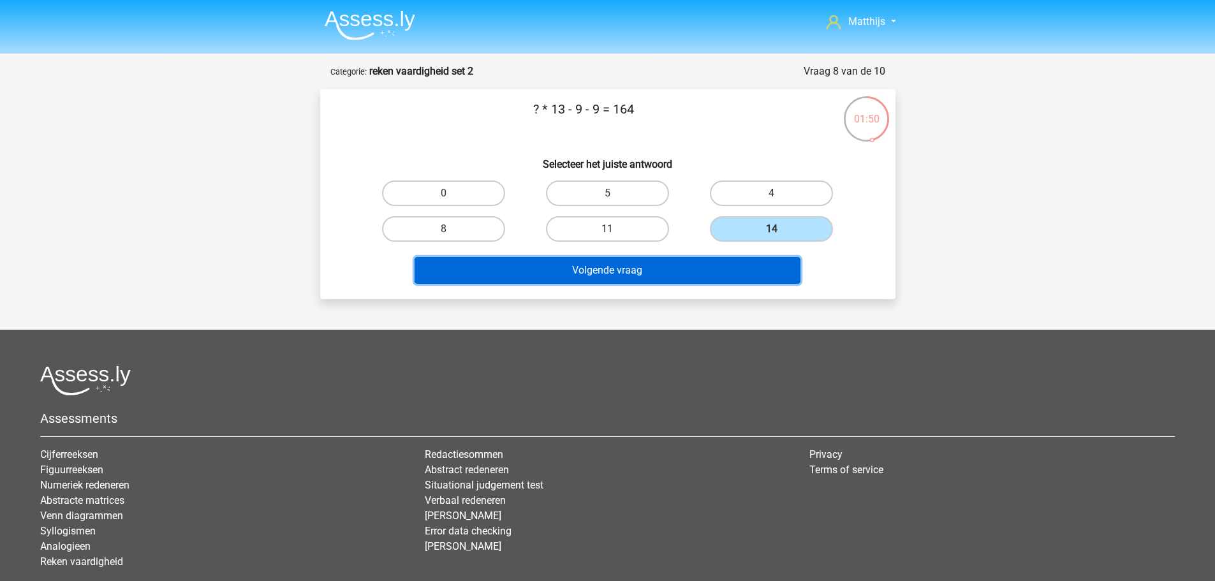
drag, startPoint x: 696, startPoint y: 274, endPoint x: 697, endPoint y: 280, distance: 6.4
click at [695, 274] on button "Volgende vraag" at bounding box center [608, 270] width 386 height 27
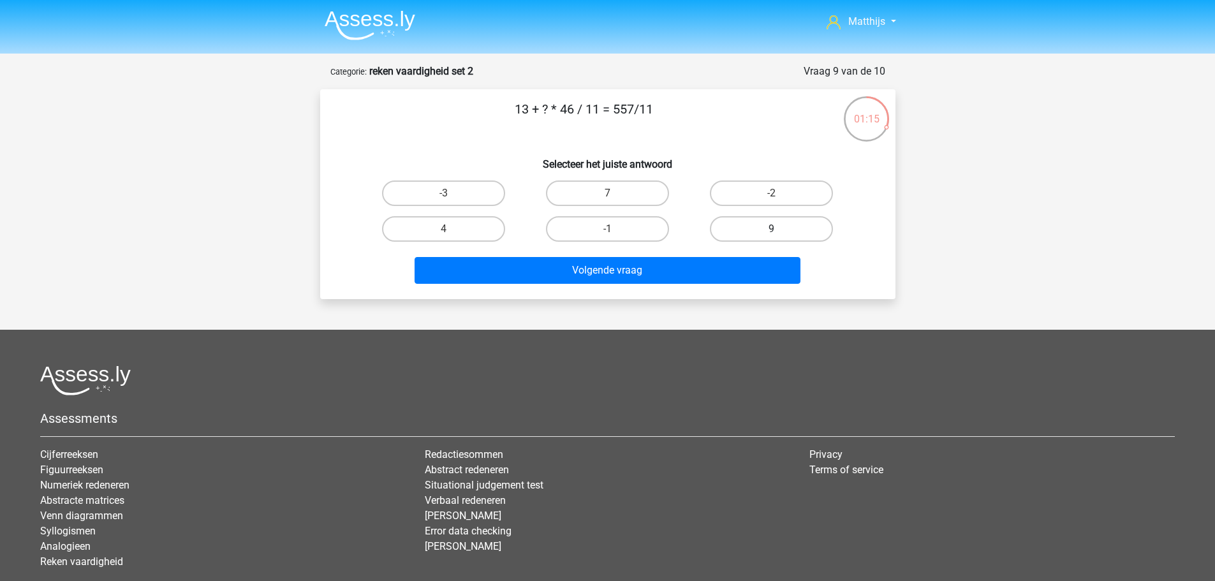
click at [801, 229] on label "9" at bounding box center [771, 229] width 123 height 26
click at [780, 229] on input "9" at bounding box center [776, 233] width 8 height 8
radio input "true"
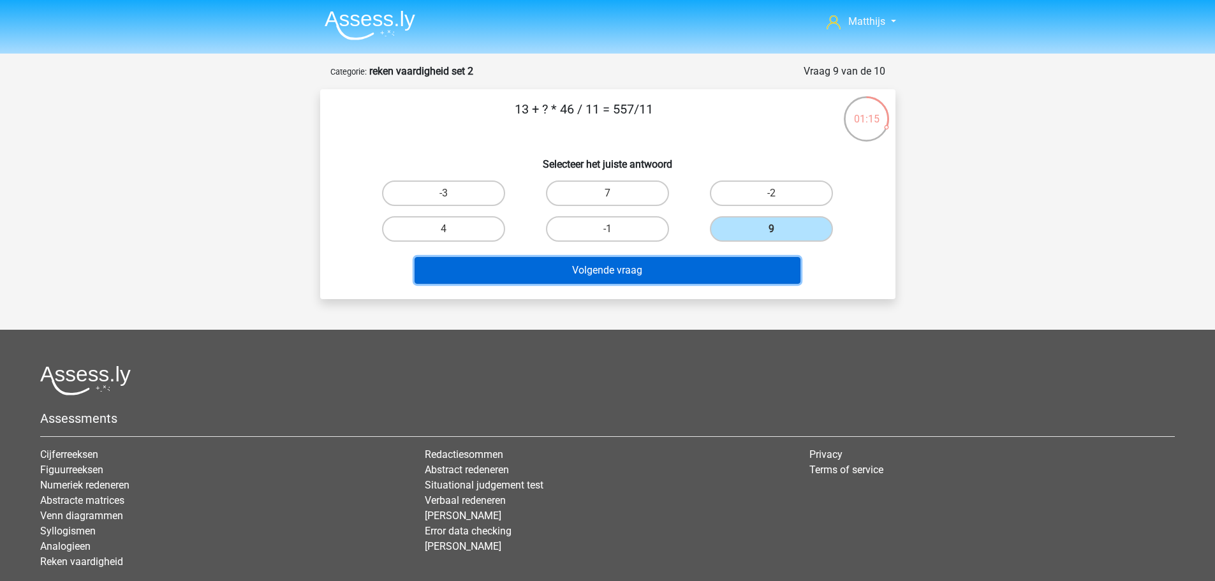
click at [729, 272] on button "Volgende vraag" at bounding box center [608, 270] width 386 height 27
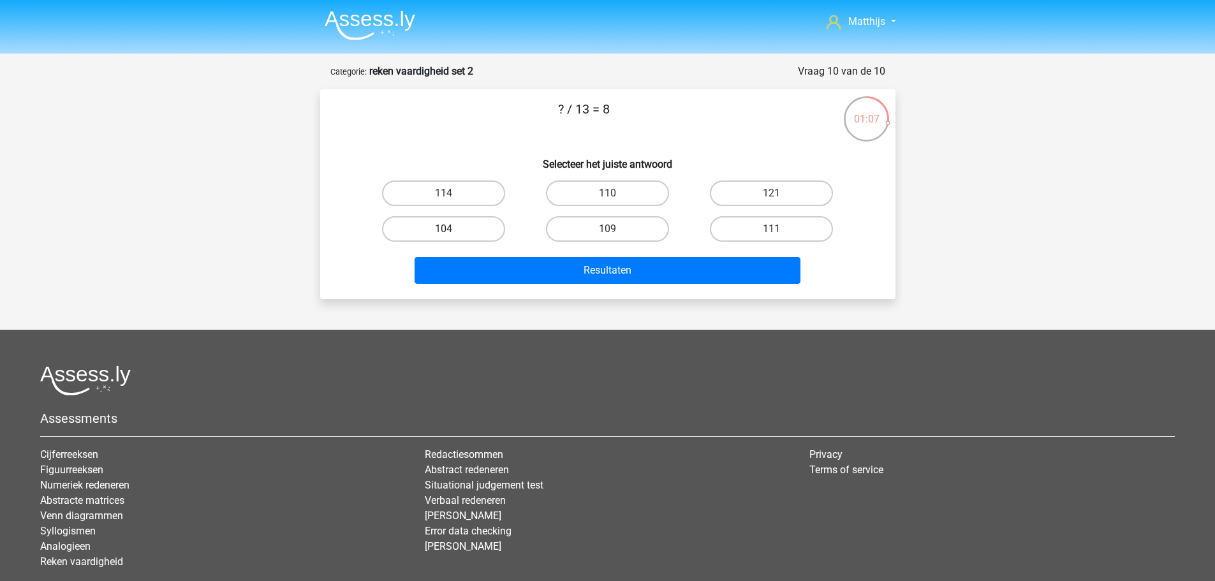
click at [477, 230] on label "104" at bounding box center [443, 229] width 123 height 26
click at [452, 230] on input "104" at bounding box center [447, 233] width 8 height 8
radio input "true"
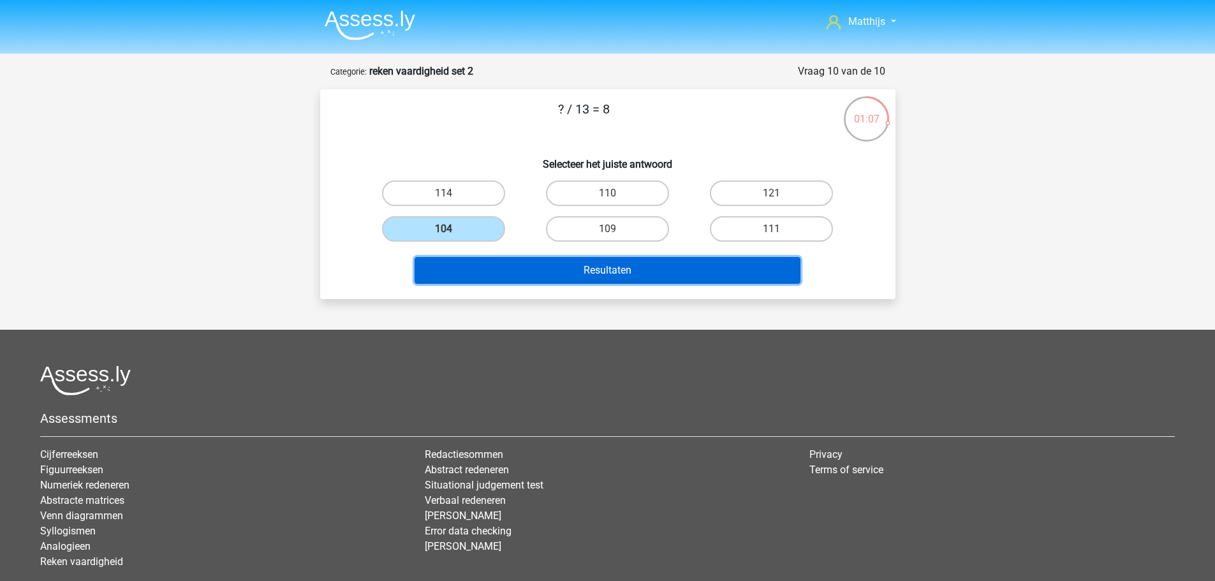
click at [591, 264] on button "Resultaten" at bounding box center [608, 270] width 386 height 27
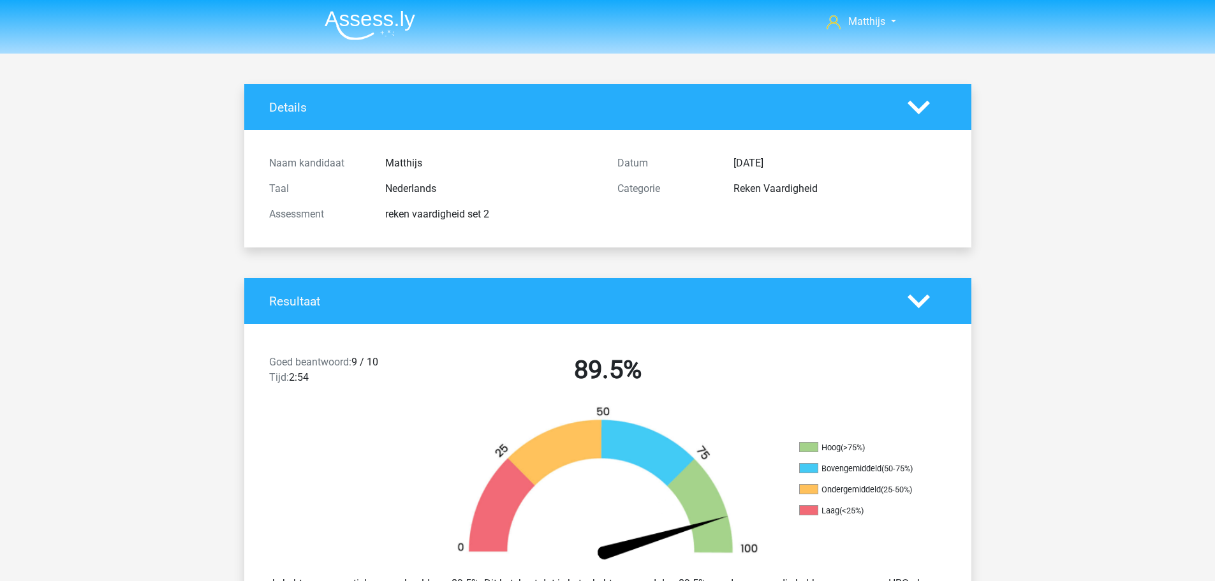
click at [415, 18] on img at bounding box center [370, 25] width 91 height 30
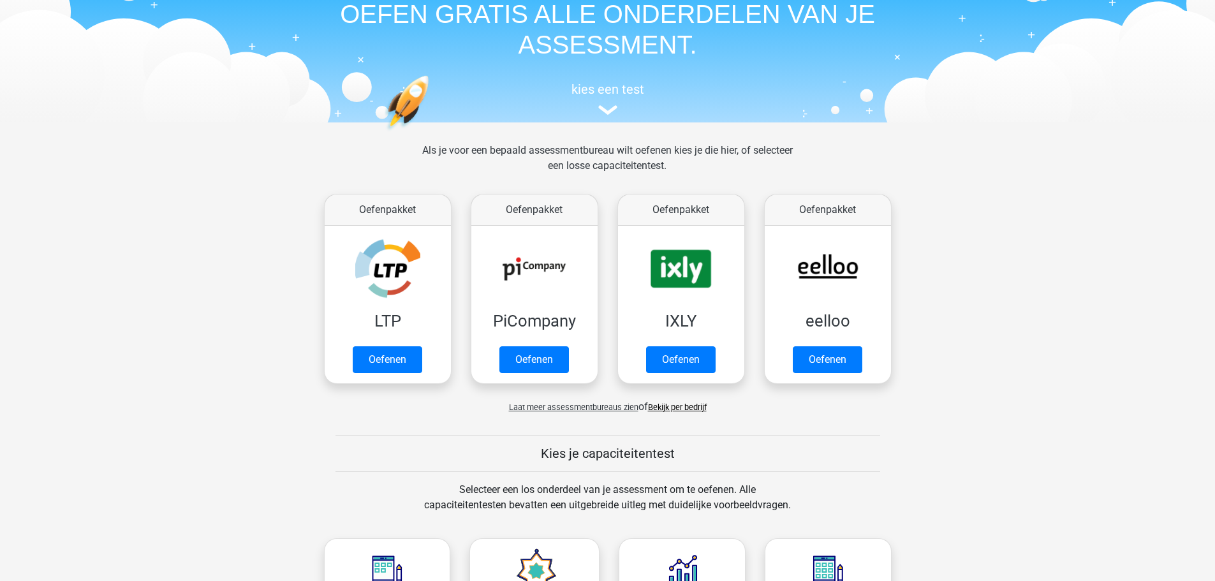
scroll to position [255, 0]
